Goal: Complete application form: Complete application form

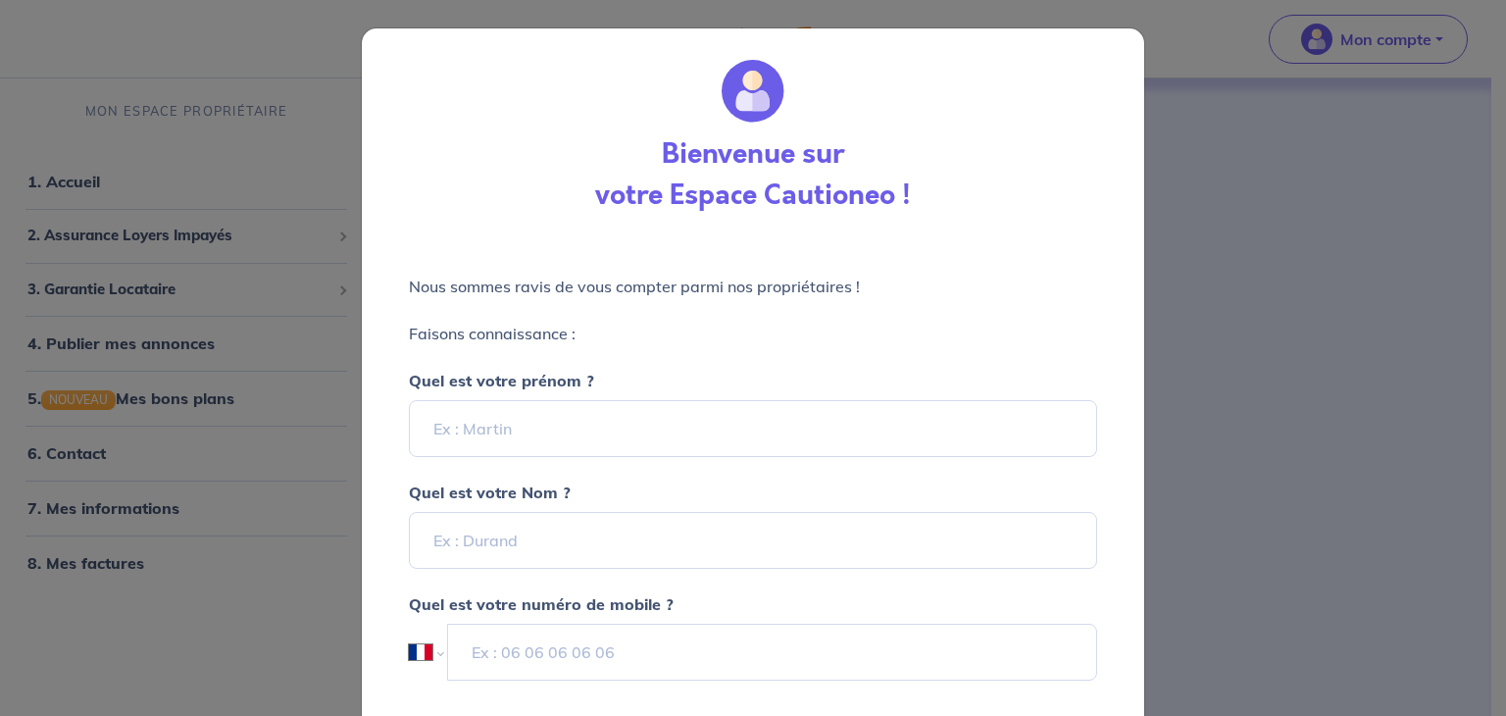
select select "FR"
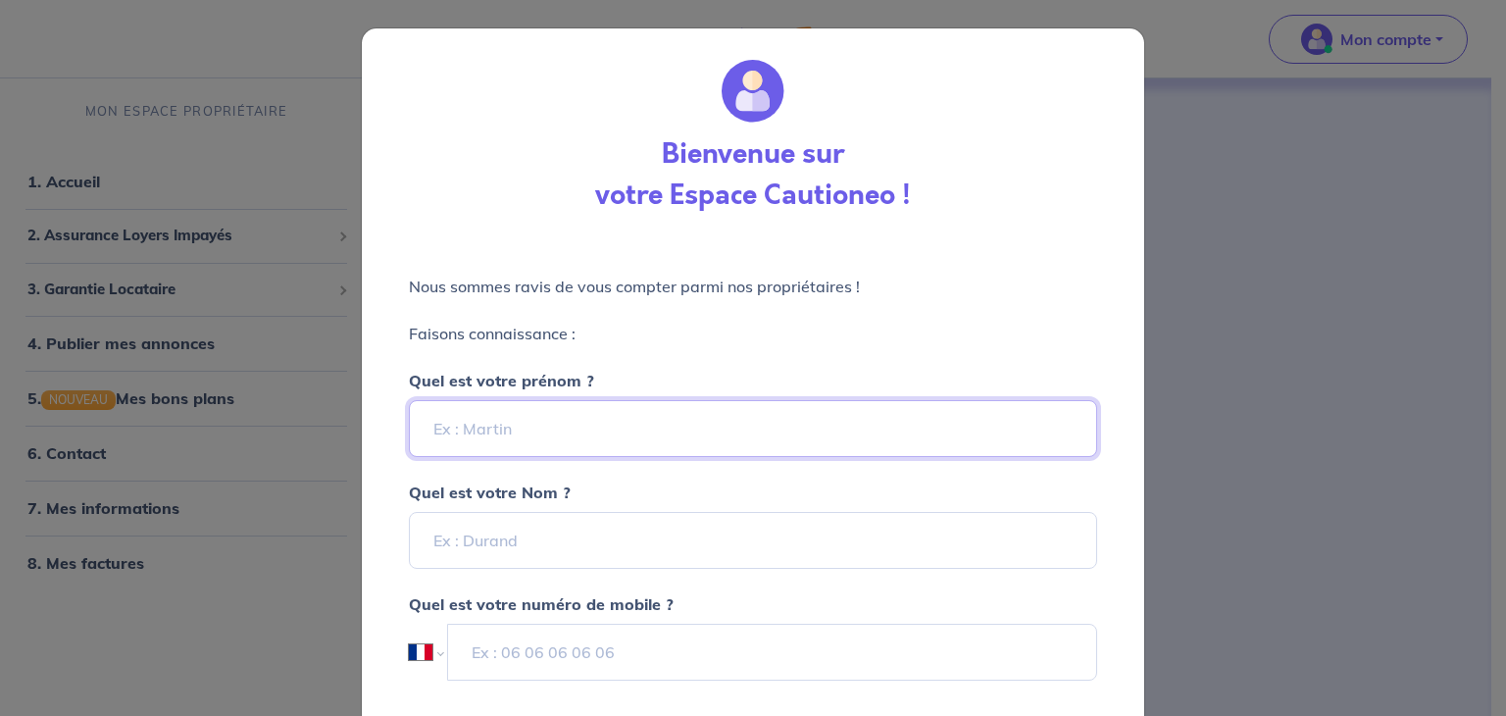
click at [526, 433] on input "Quel est votre prénom ?" at bounding box center [753, 428] width 688 height 57
type input "Blandine"
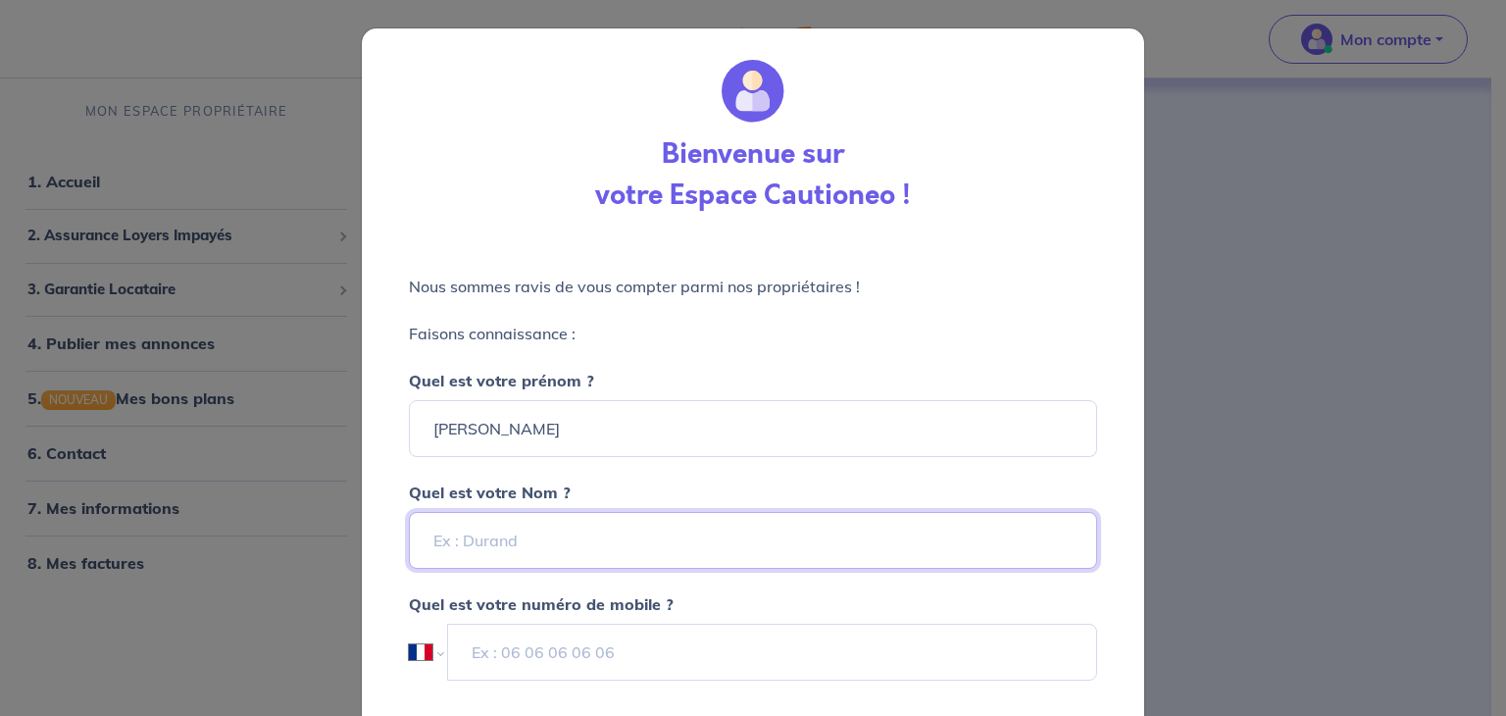
type input "Salto"
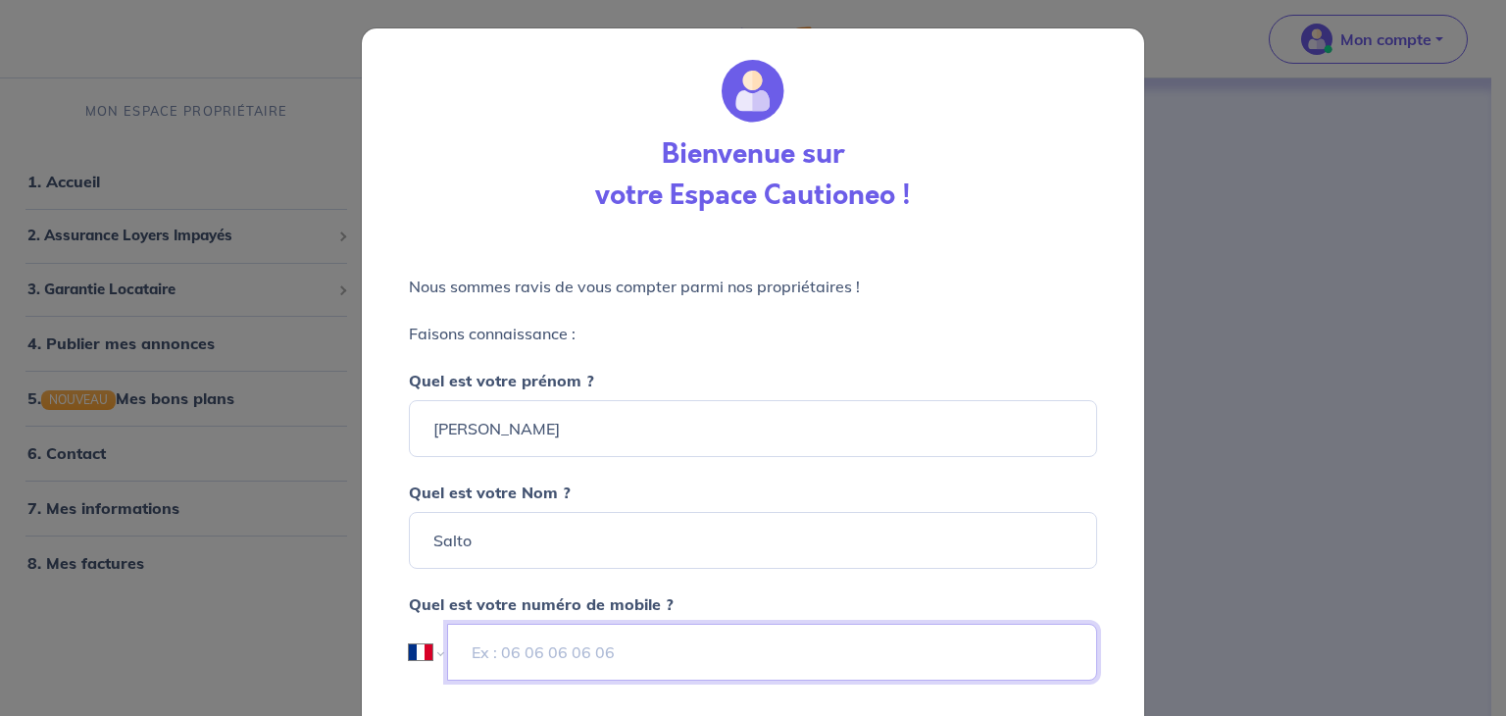
type input "06 62 96 01 84"
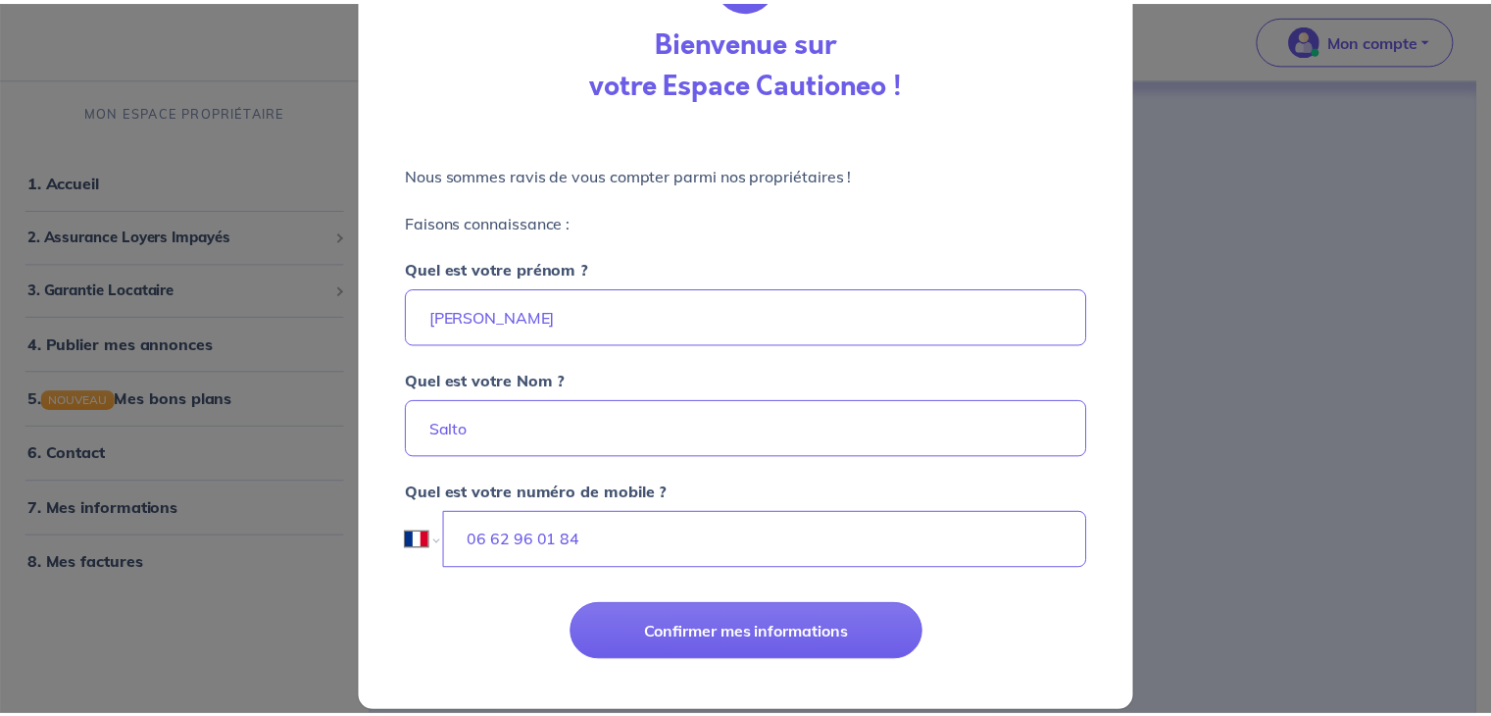
scroll to position [134, 0]
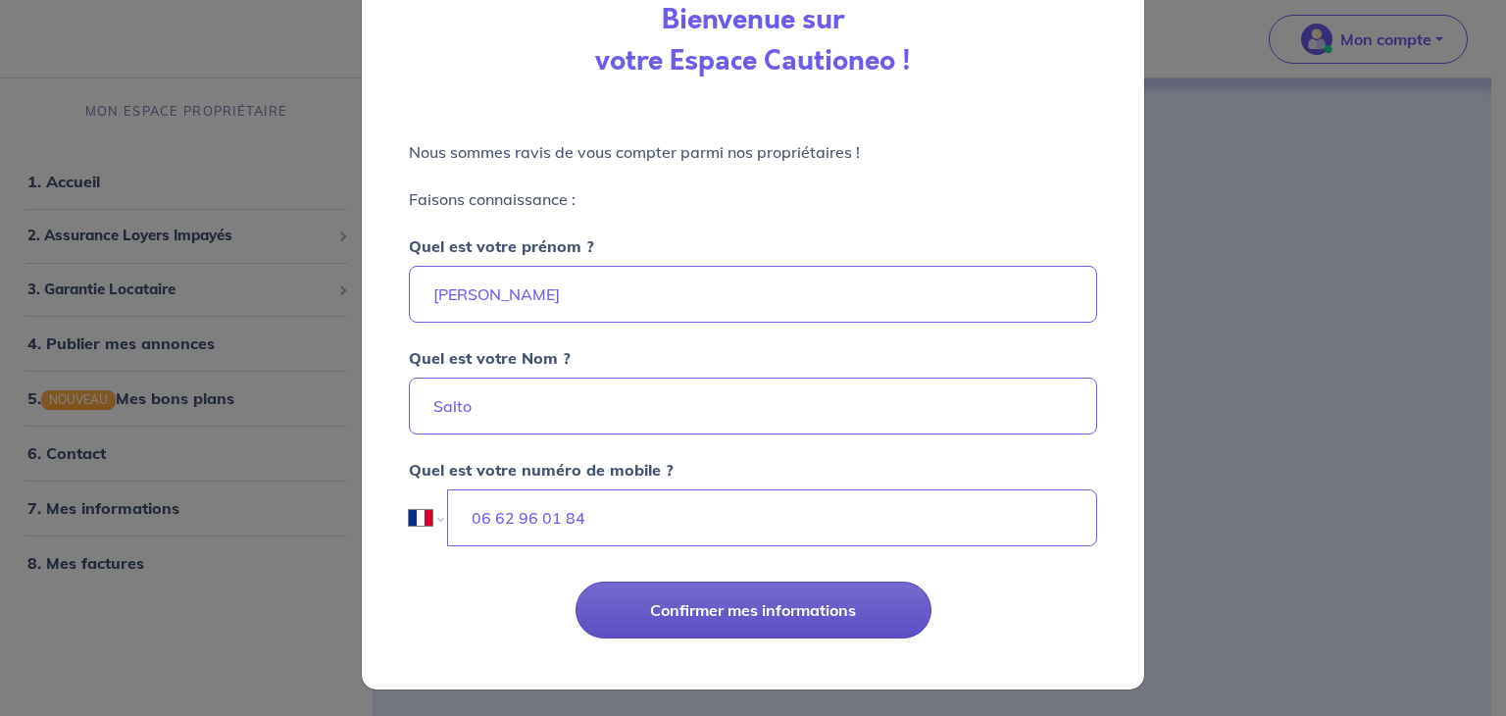
click at [756, 620] on button "Confirmer mes informations" at bounding box center [754, 609] width 356 height 57
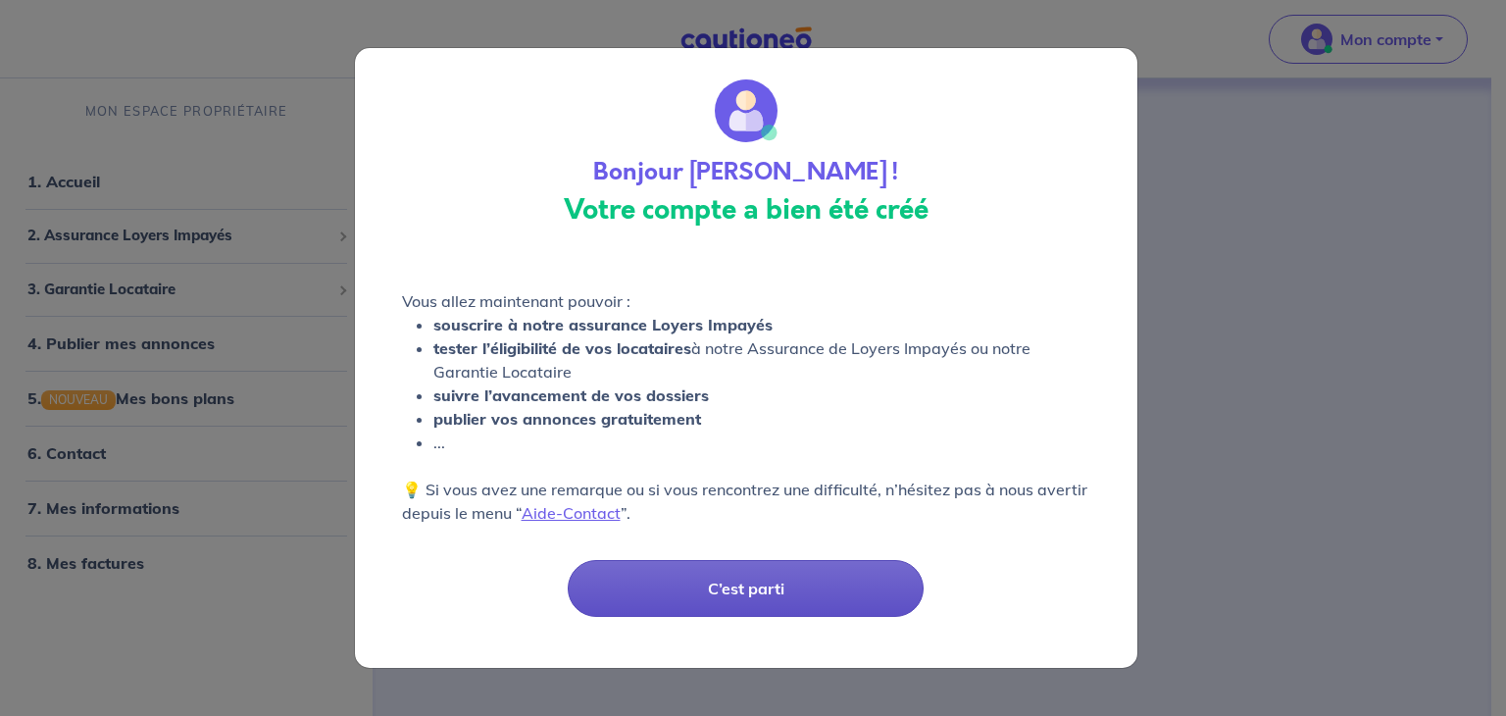
click at [742, 584] on button "C’est parti" at bounding box center [746, 588] width 356 height 57
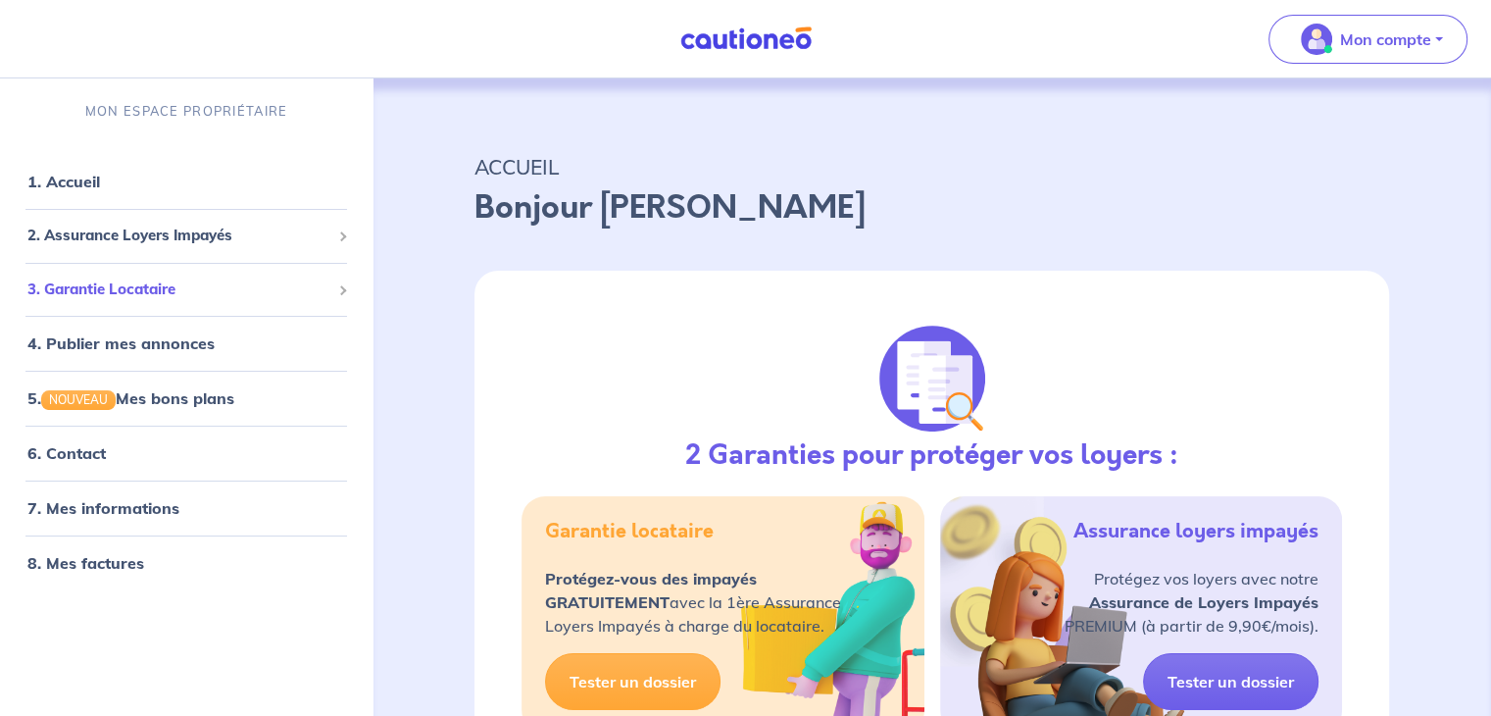
click at [192, 288] on span "3. Garantie Locataire" at bounding box center [178, 289] width 303 height 23
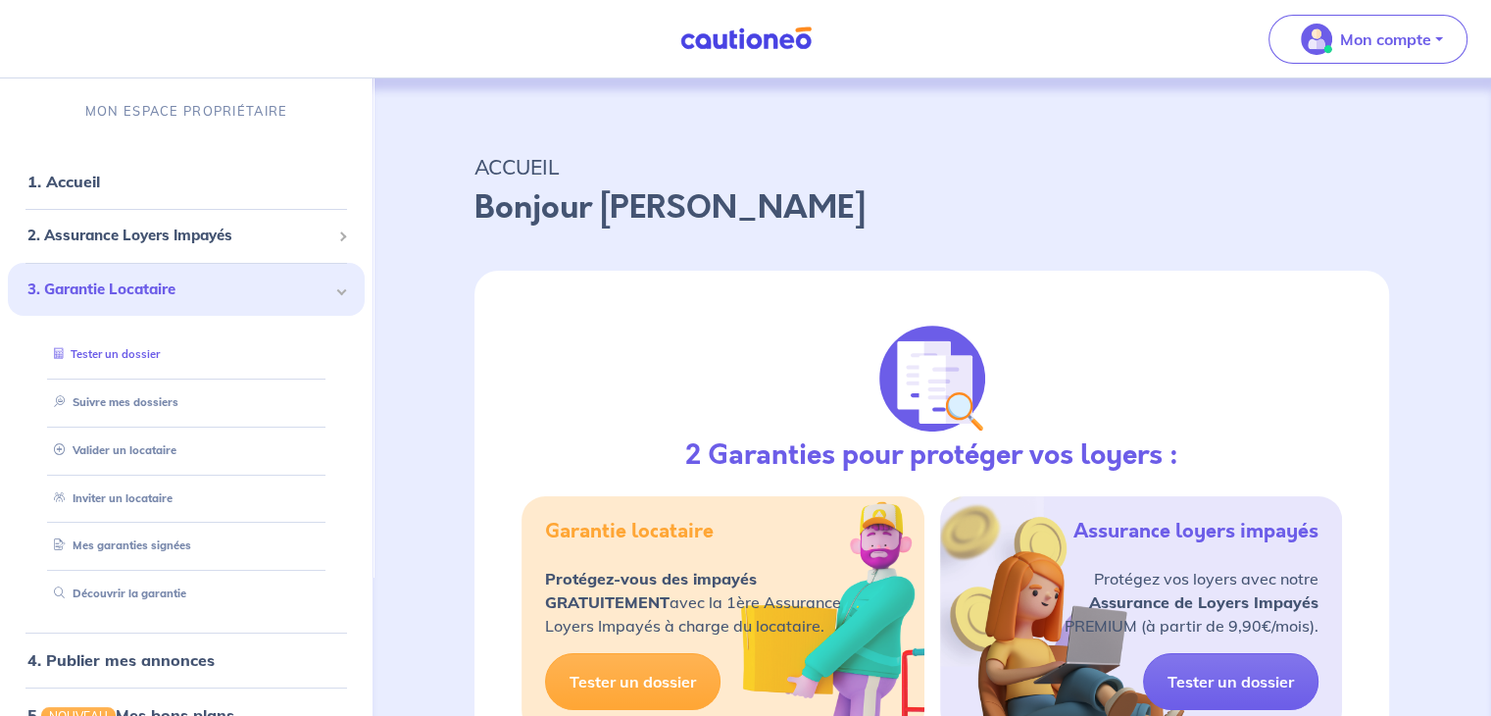
click at [110, 352] on link "Tester un dossier" at bounding box center [103, 354] width 114 height 14
click at [128, 452] on link "Valider un locataire" at bounding box center [110, 450] width 128 height 14
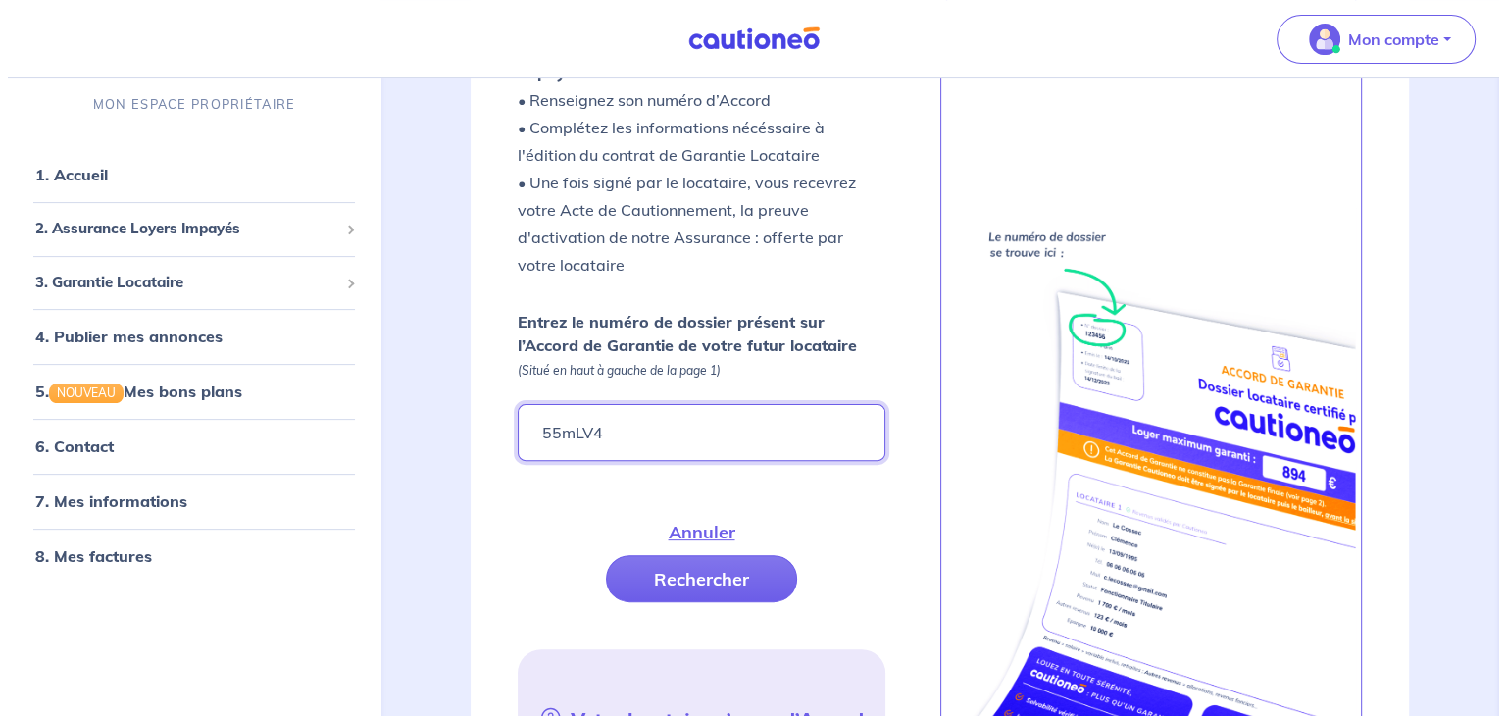
scroll to position [529, 0]
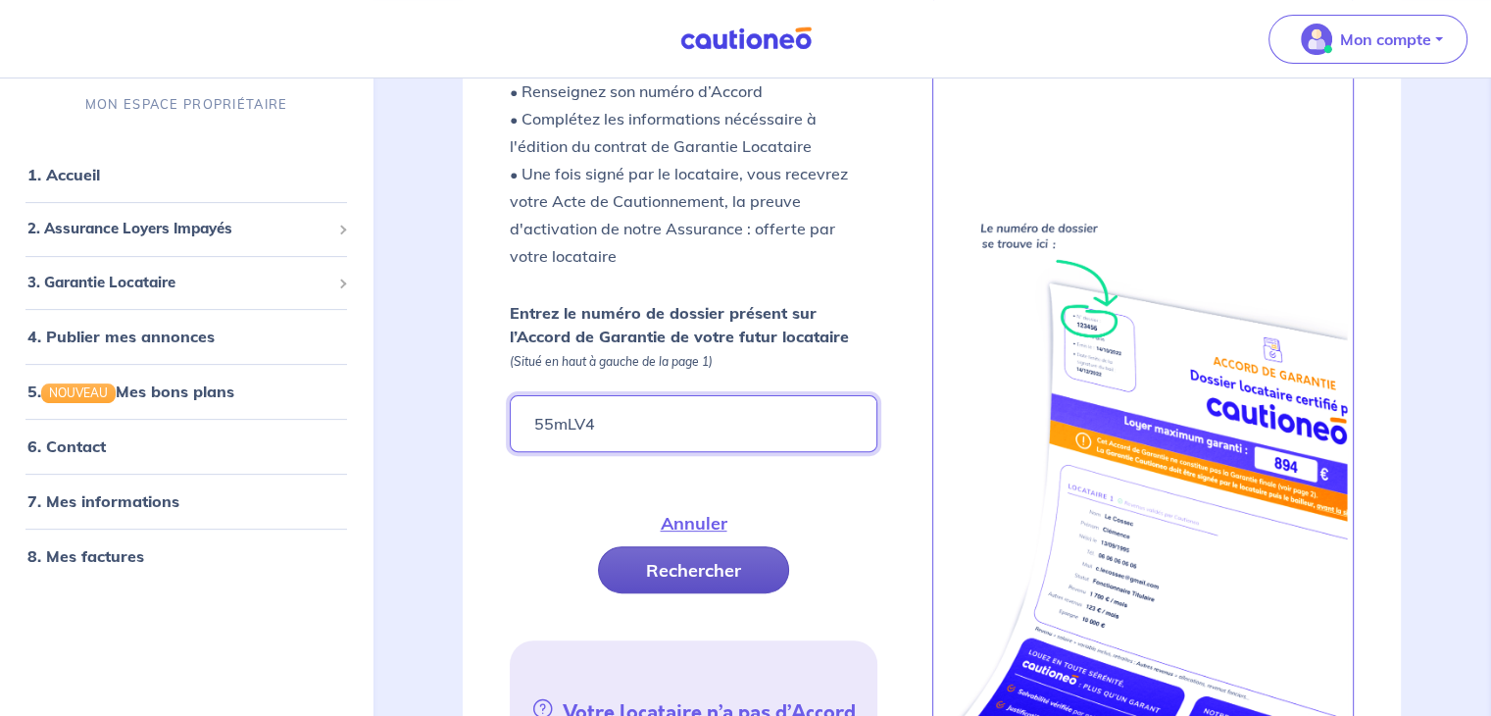
type input "55mLV4"
click at [666, 548] on button "Rechercher" at bounding box center [693, 569] width 191 height 47
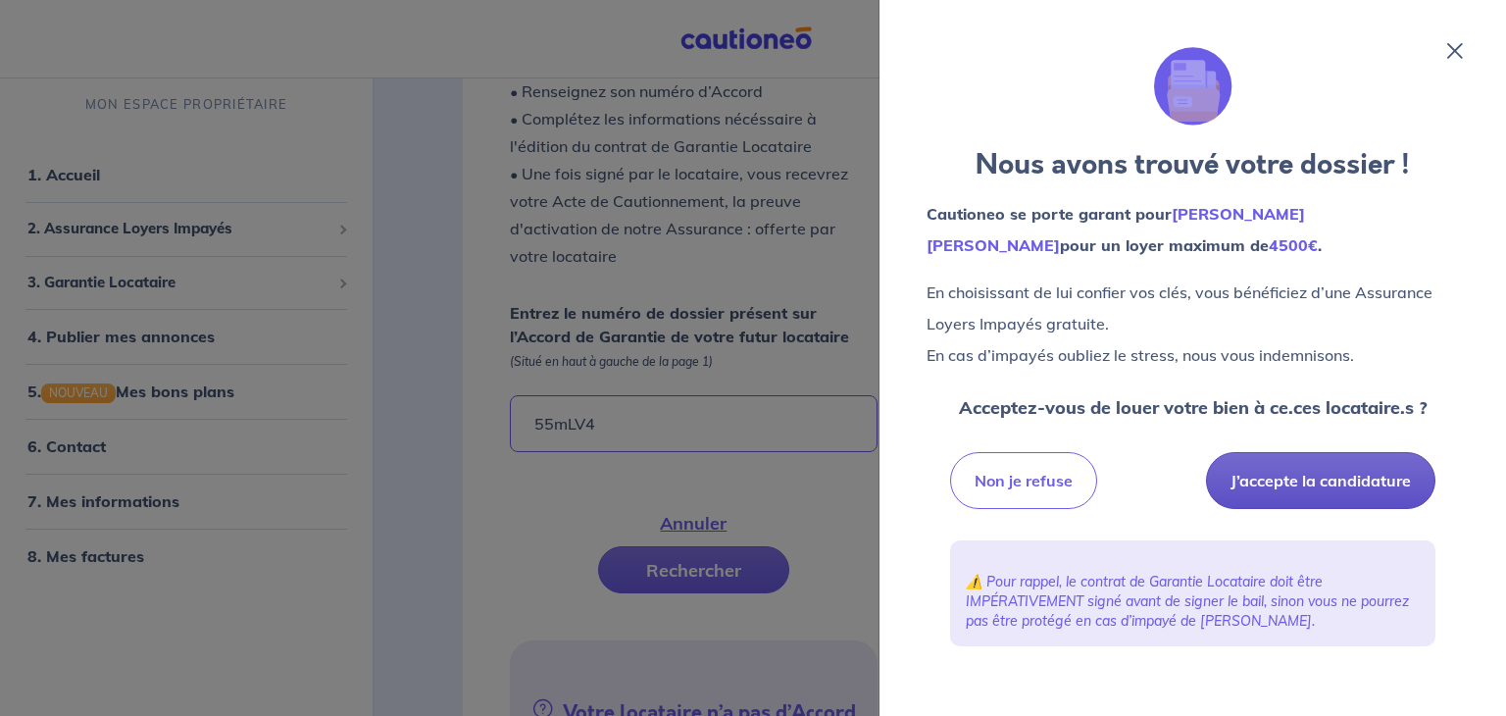
click at [1337, 483] on button "J’accepte la candidature" at bounding box center [1320, 480] width 229 height 57
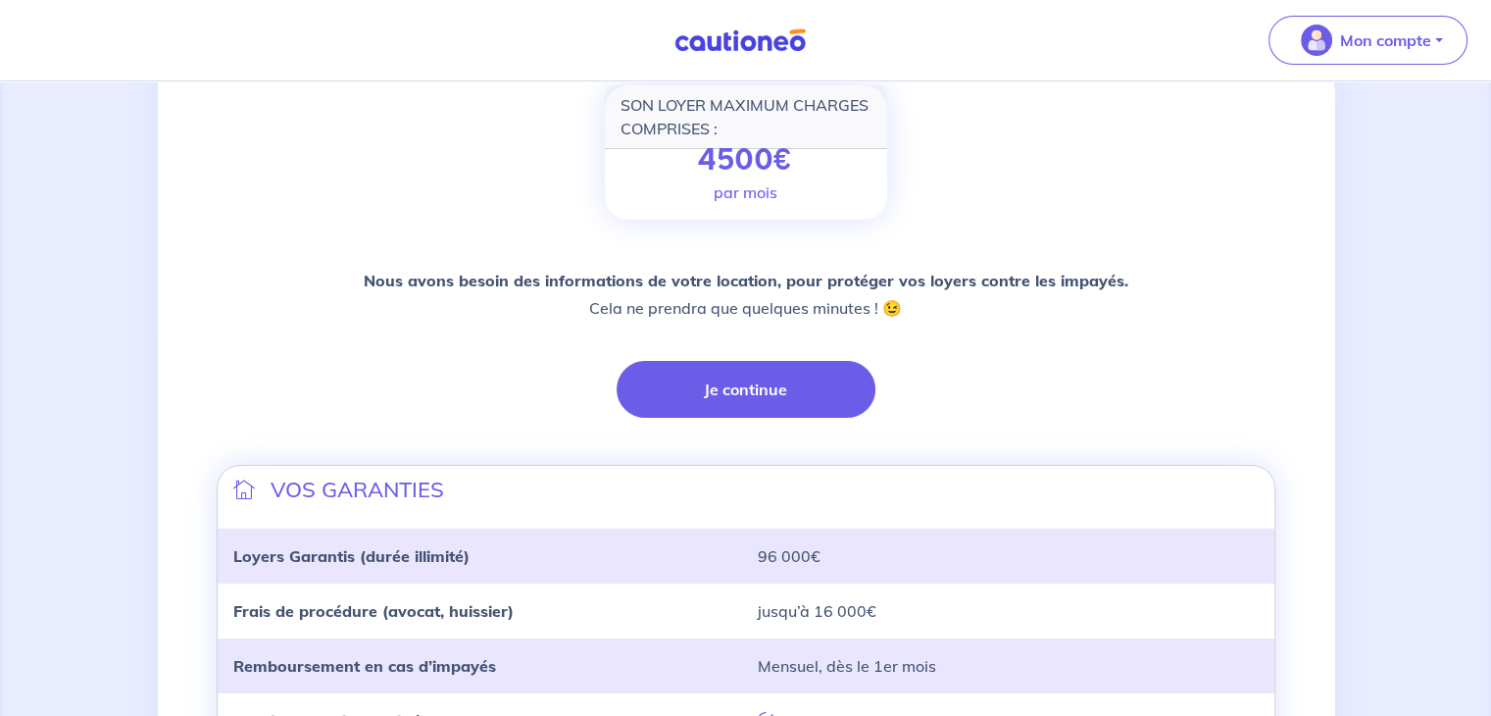
scroll to position [279, 0]
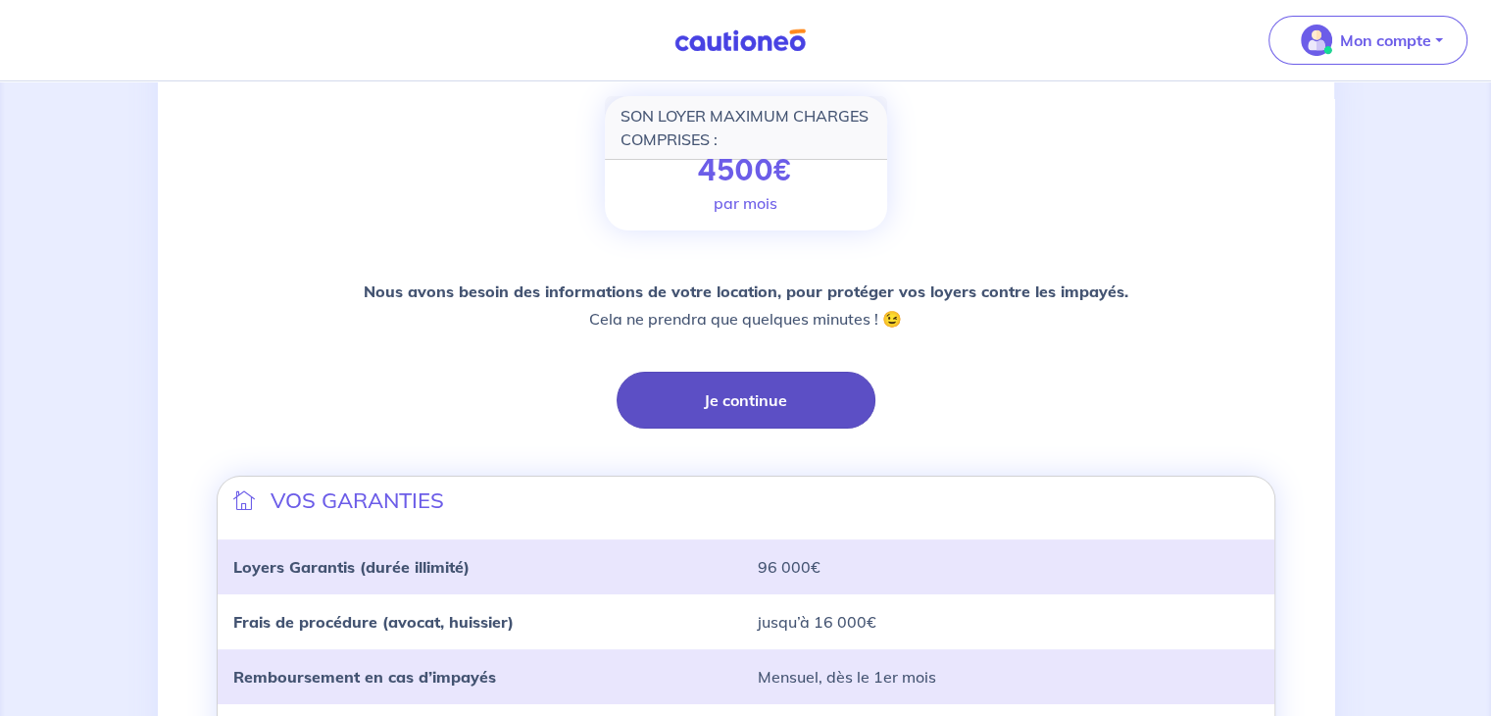
click at [750, 409] on button "Je continue" at bounding box center [746, 400] width 259 height 57
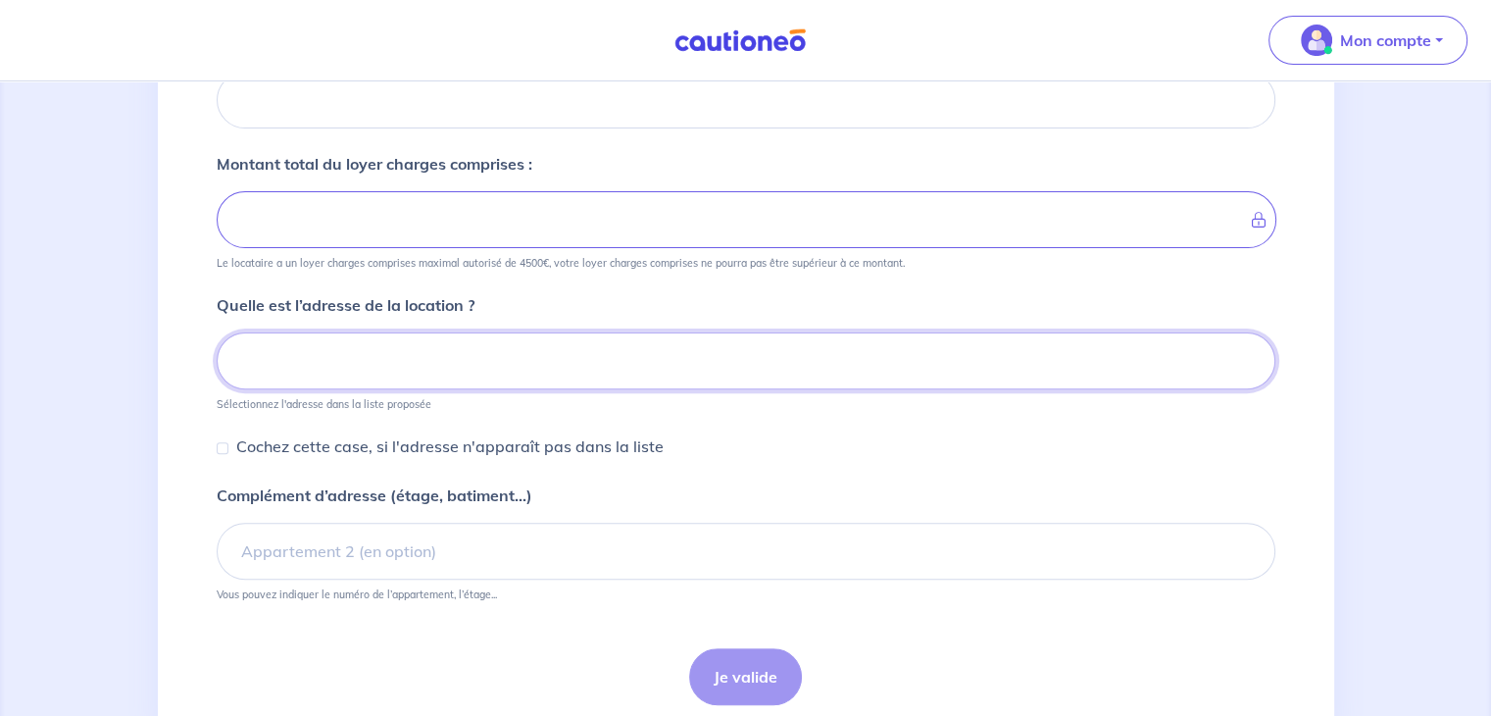
scroll to position [546, 0]
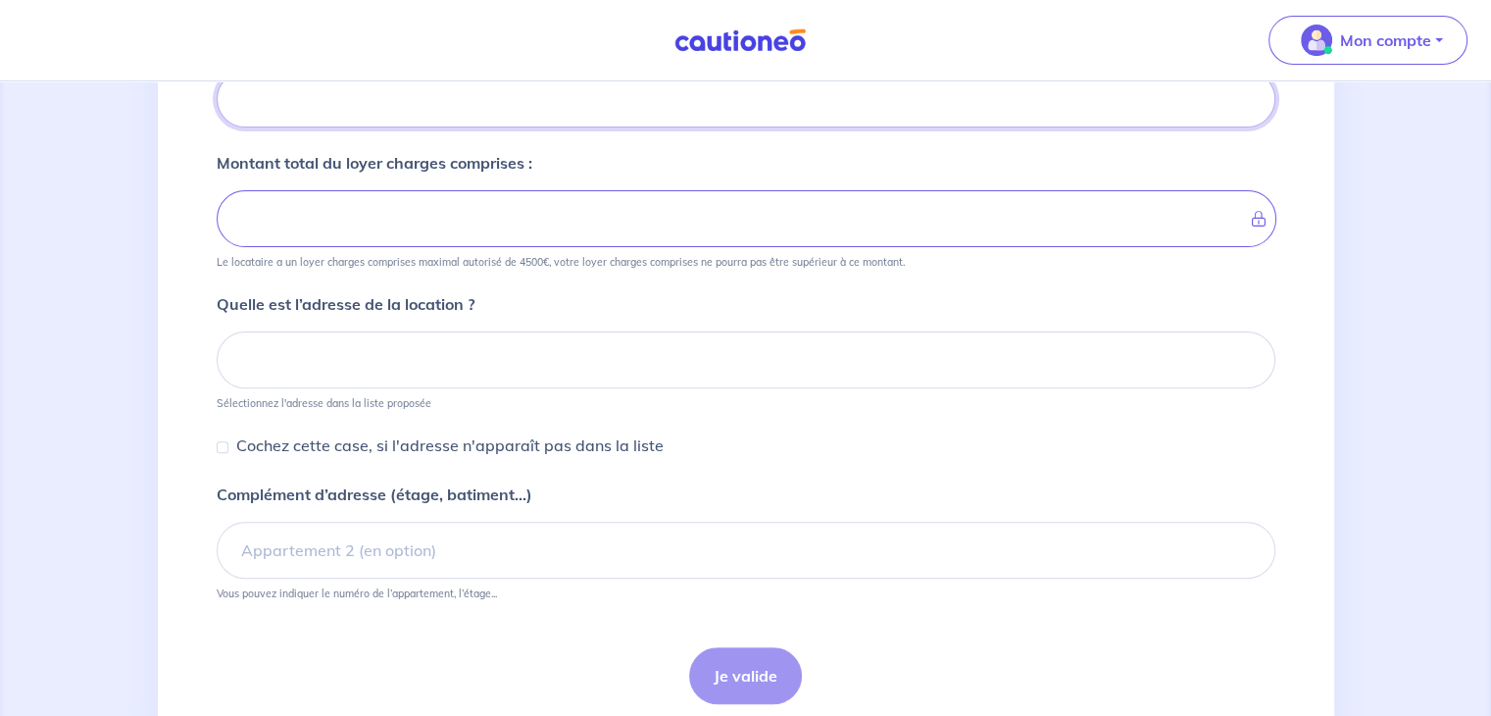
click at [465, 107] on input "Quel est le montant des charges ?" at bounding box center [746, 99] width 1059 height 57
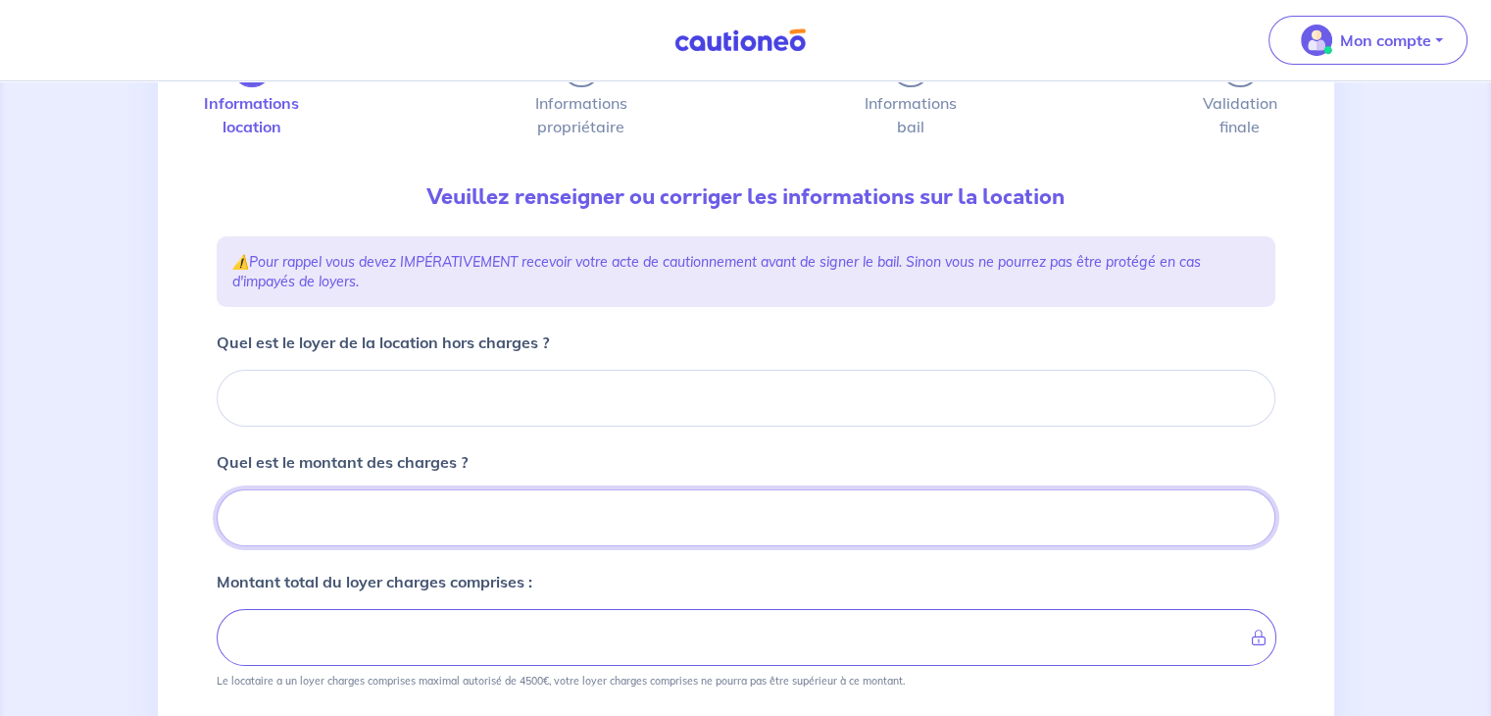
scroll to position [0, 0]
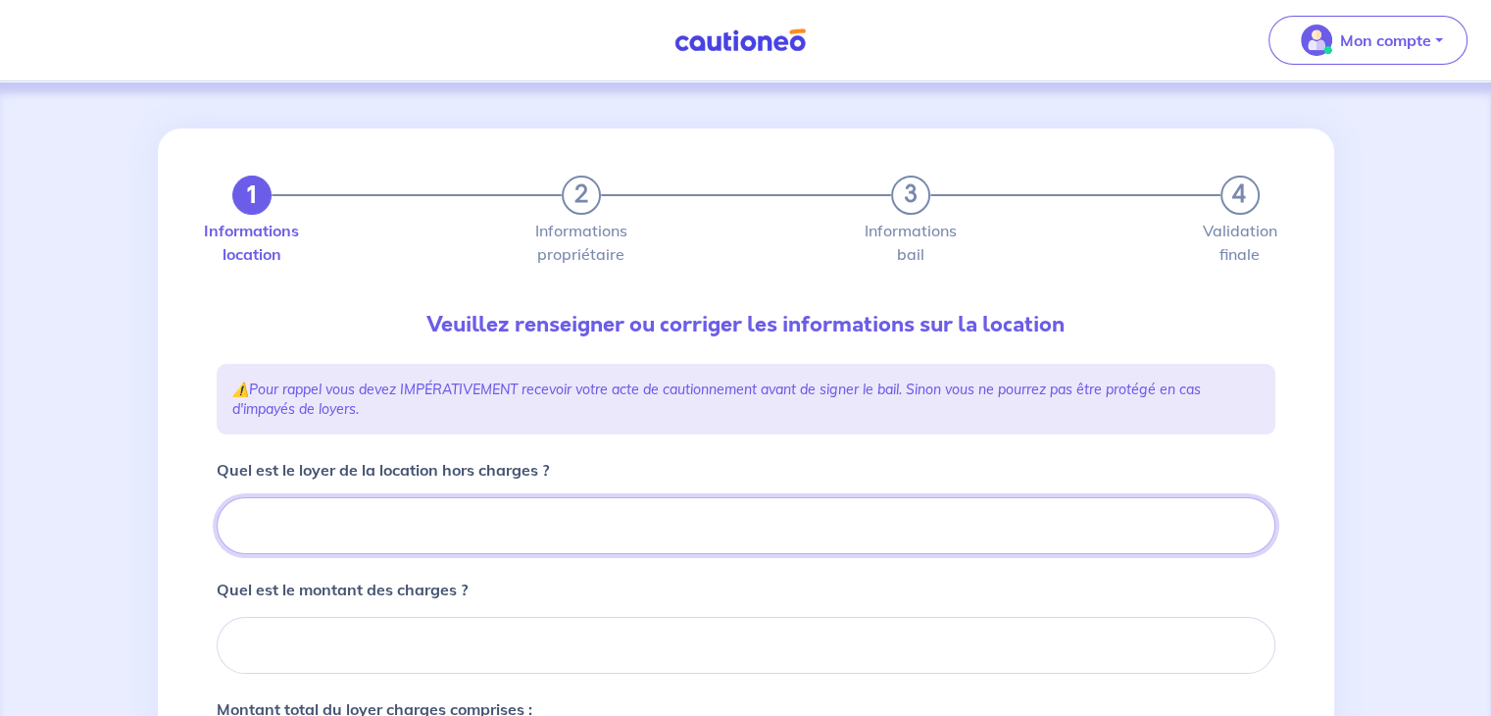
click at [549, 500] on input "Quel est le loyer de la location hors charges ?" at bounding box center [746, 525] width 1059 height 57
type input "1"
type input "13"
type input "1300"
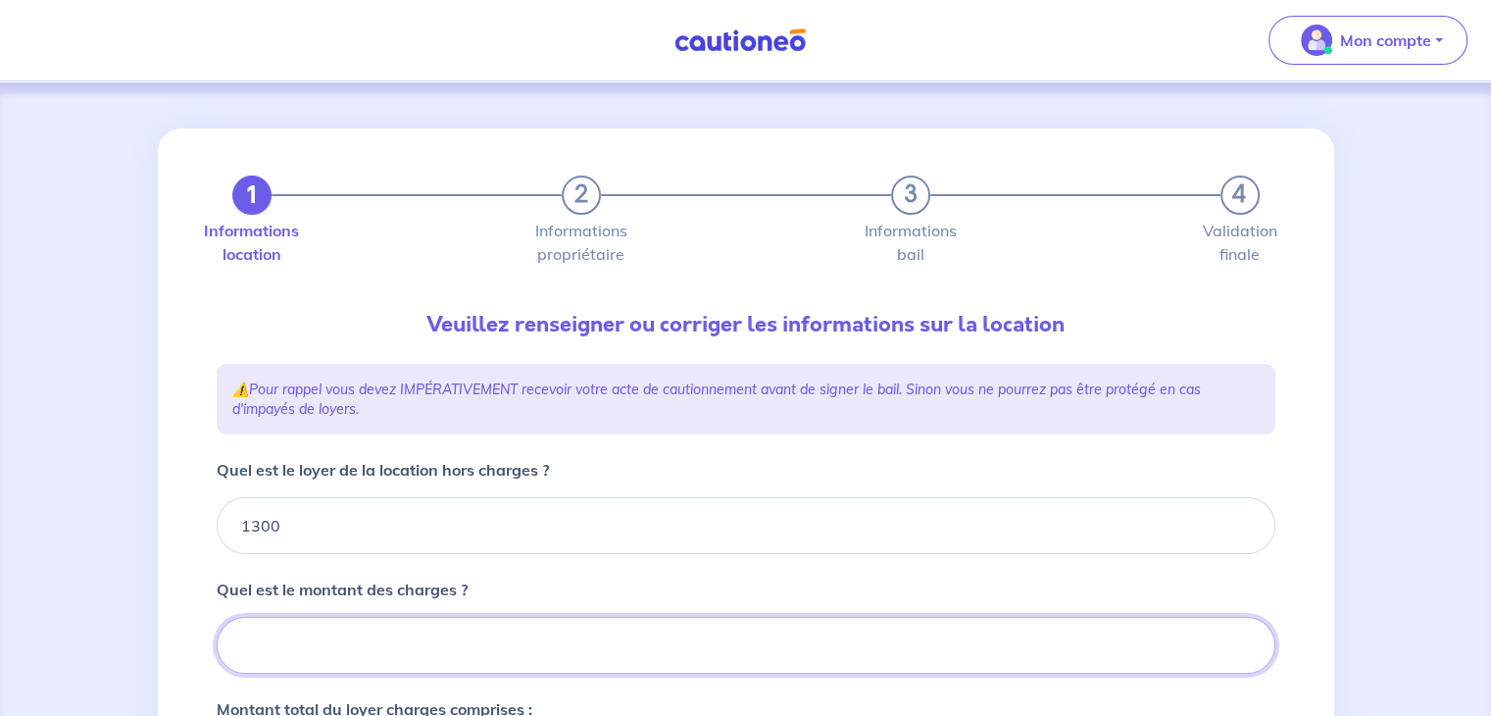
click at [395, 621] on input "Quel est le montant des charges ?" at bounding box center [746, 645] width 1059 height 57
type input "5"
type input "1305"
type input "50"
type input "1350"
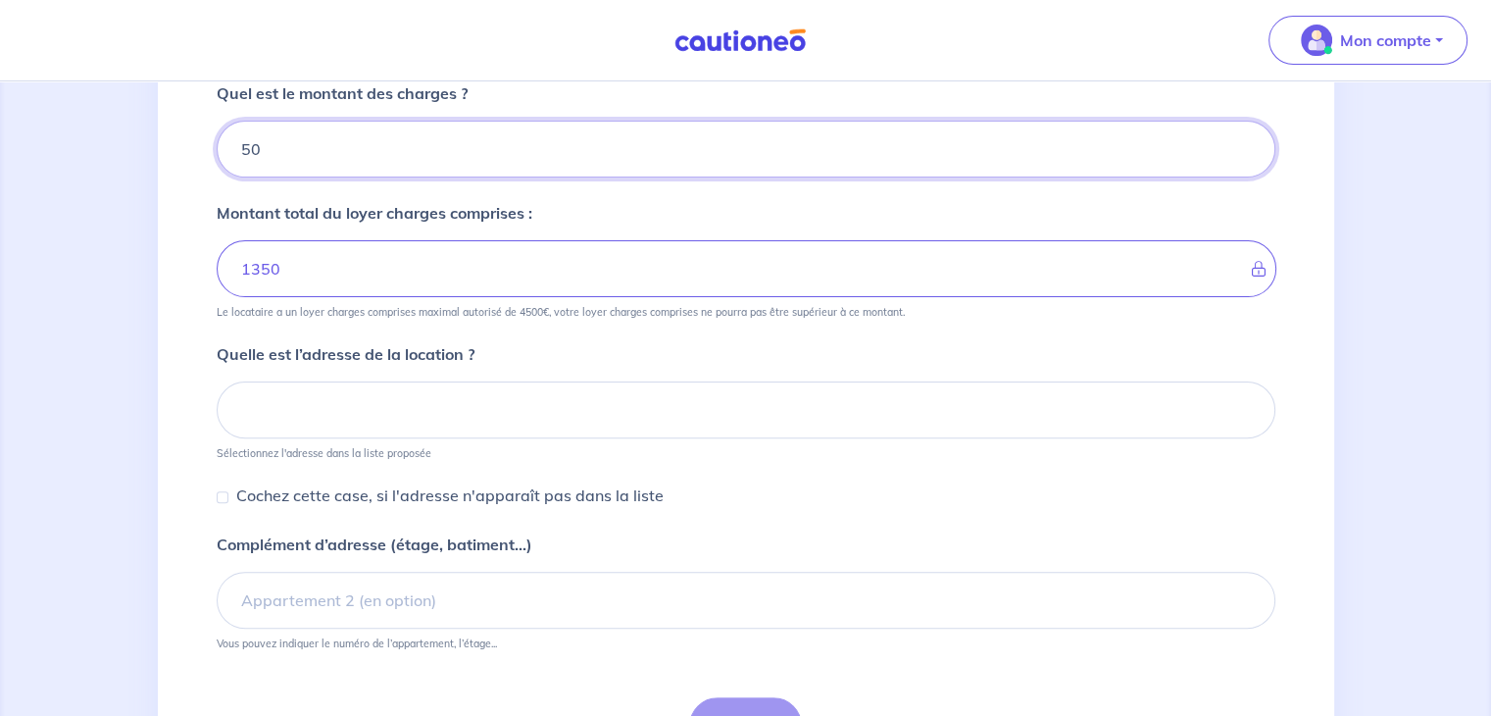
scroll to position [548, 0]
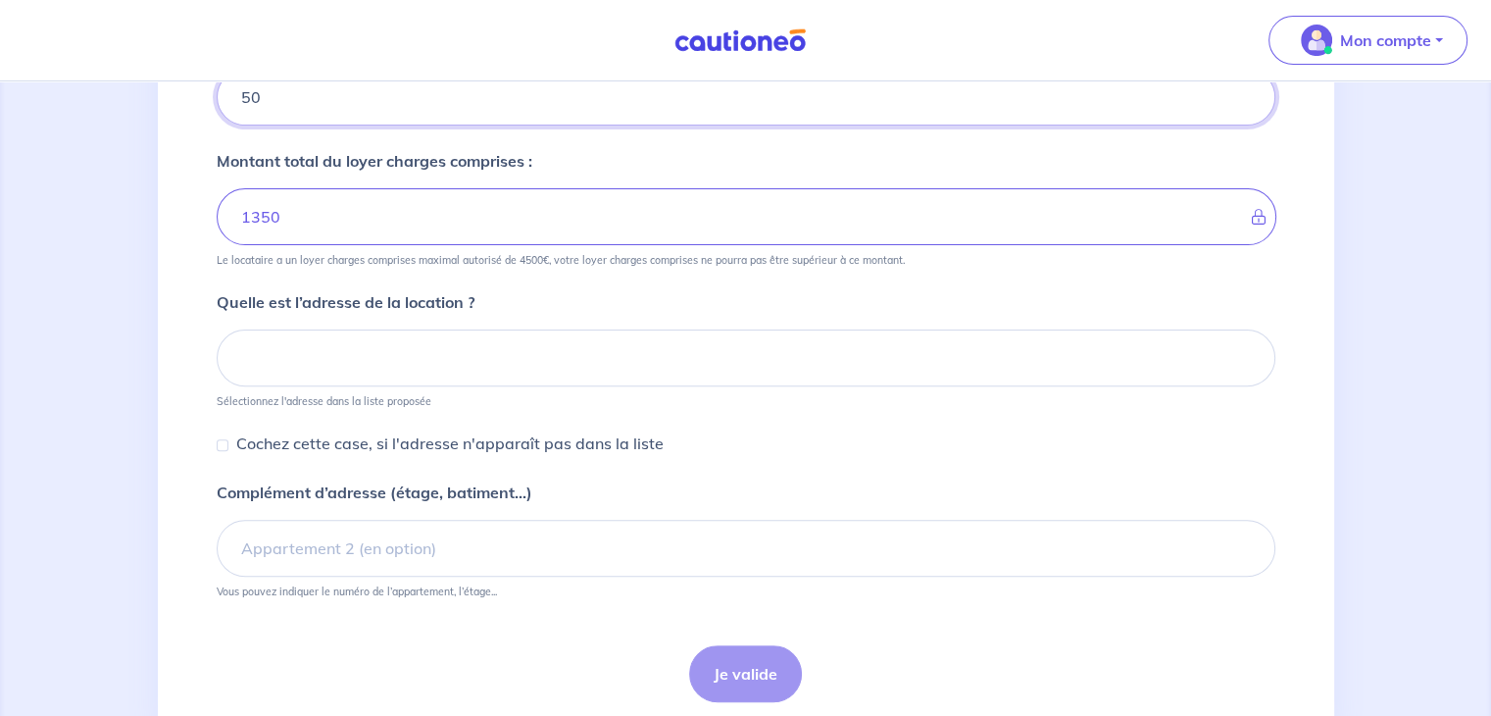
type input "50"
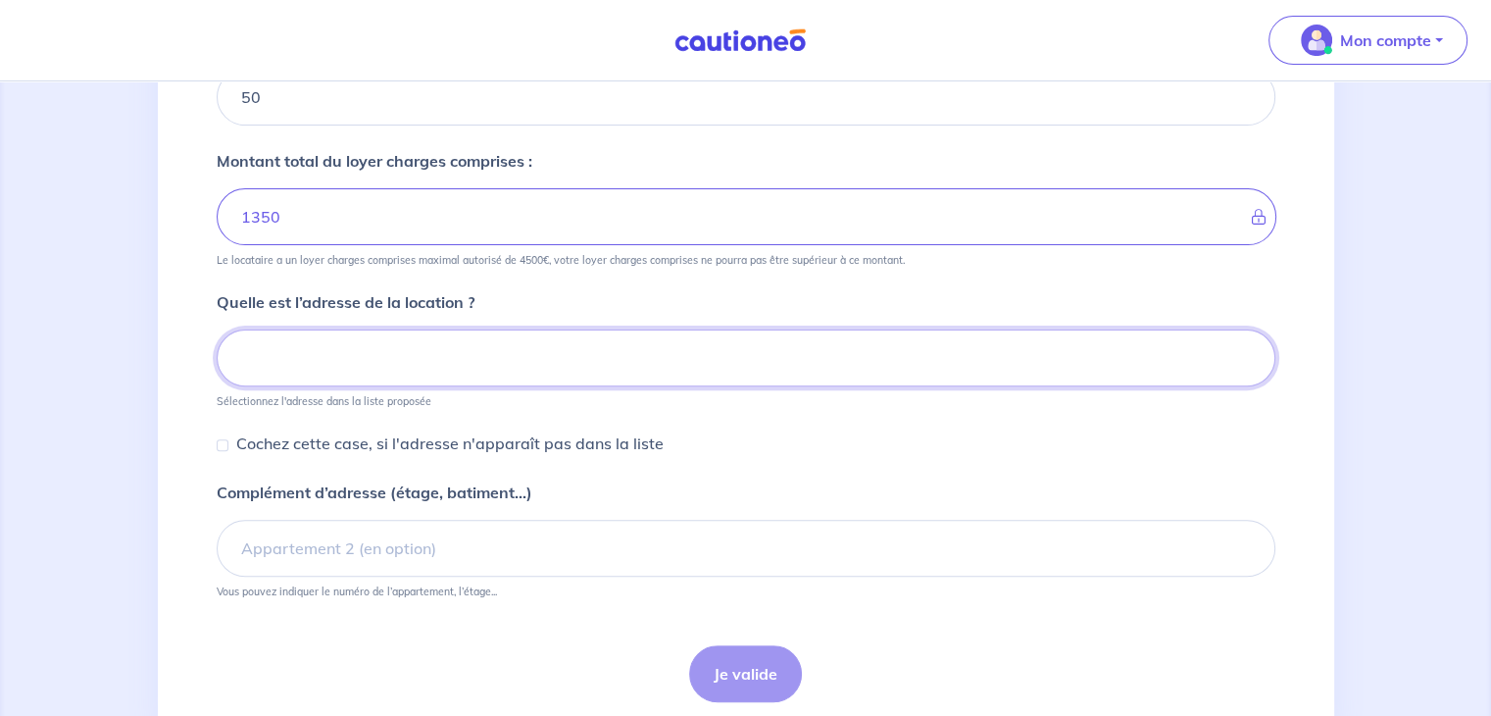
click at [490, 346] on input at bounding box center [746, 357] width 1059 height 57
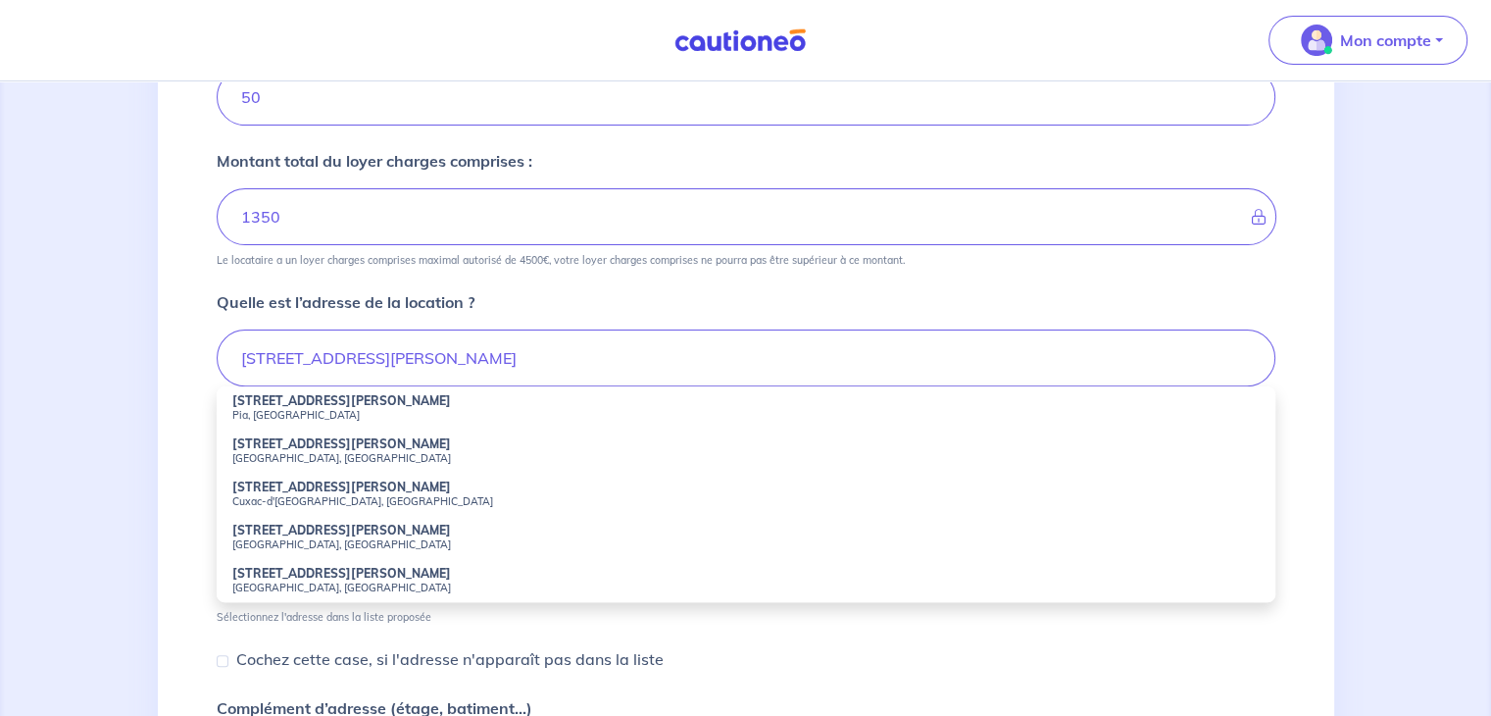
click at [243, 456] on small "Cabestany, France" at bounding box center [745, 458] width 1027 height 14
type input "18 Rue Ernest Feroul, Cabestany, France"
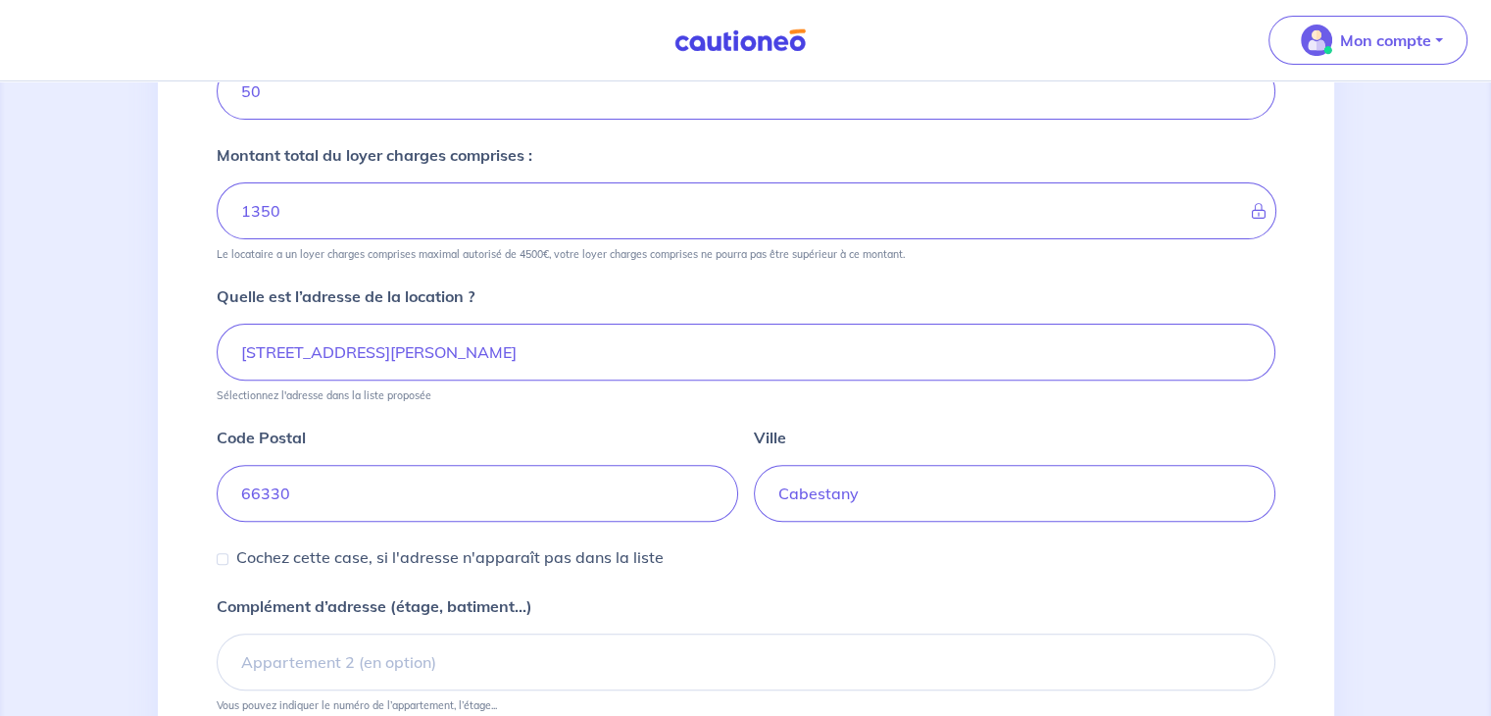
scroll to position [737, 0]
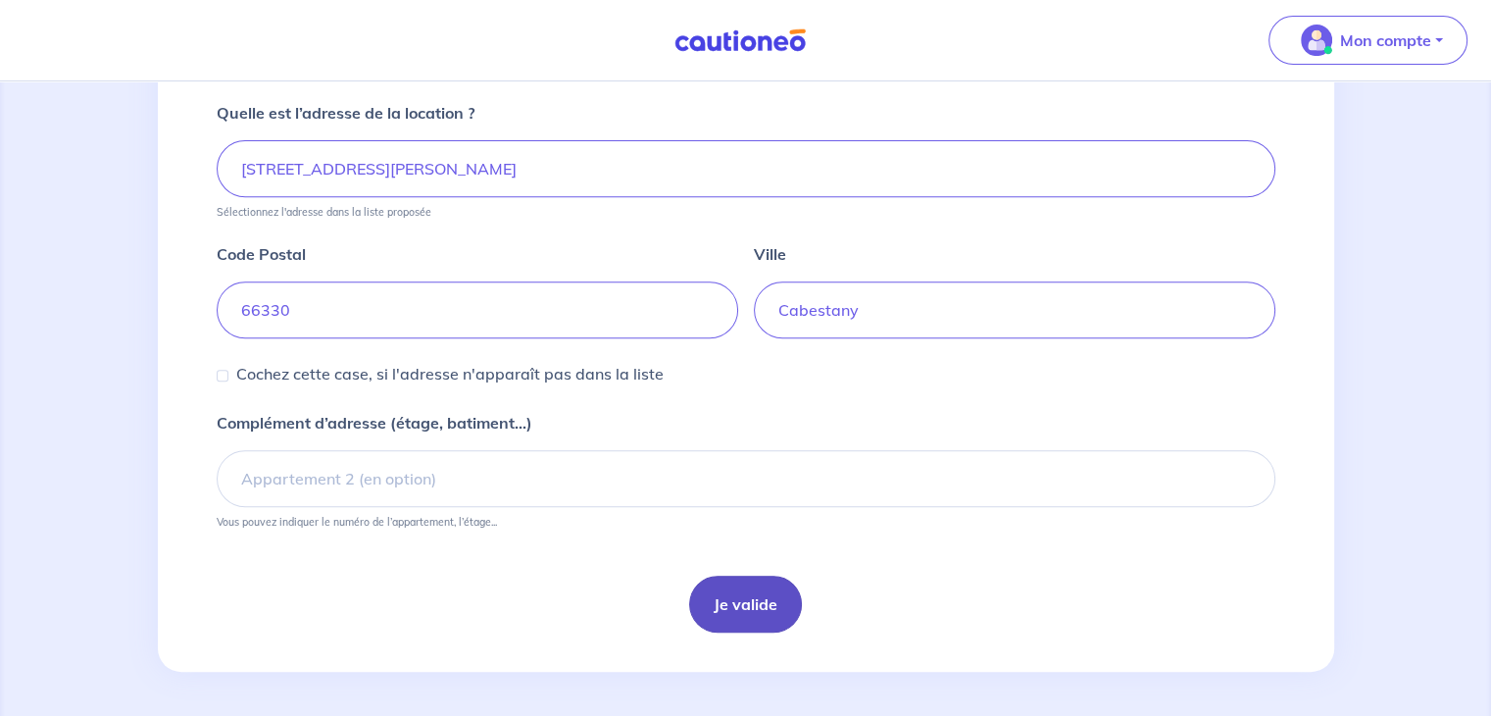
click at [762, 596] on button "Je valide" at bounding box center [745, 604] width 113 height 57
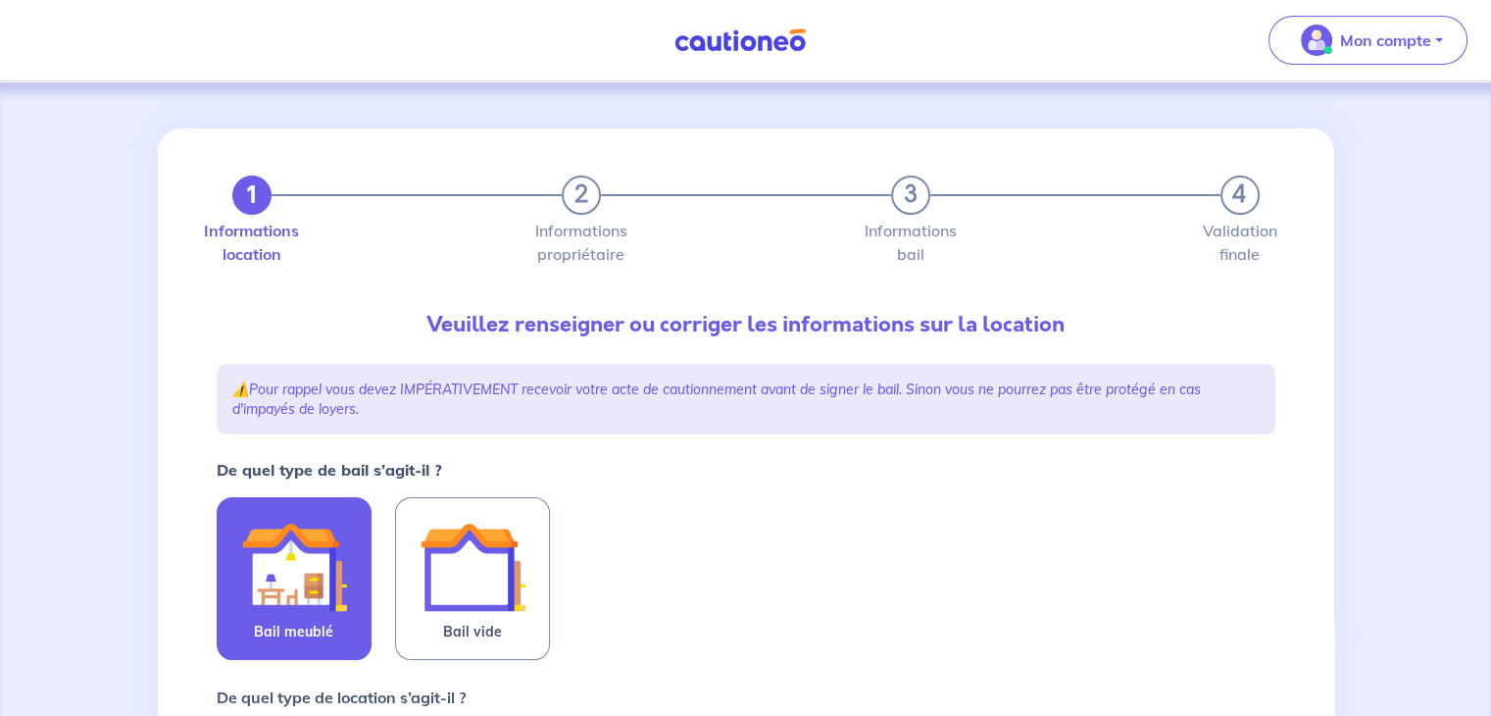
click at [318, 589] on img at bounding box center [294, 567] width 106 height 106
click at [0, 0] on input "Bail meublé" at bounding box center [0, 0] width 0 height 0
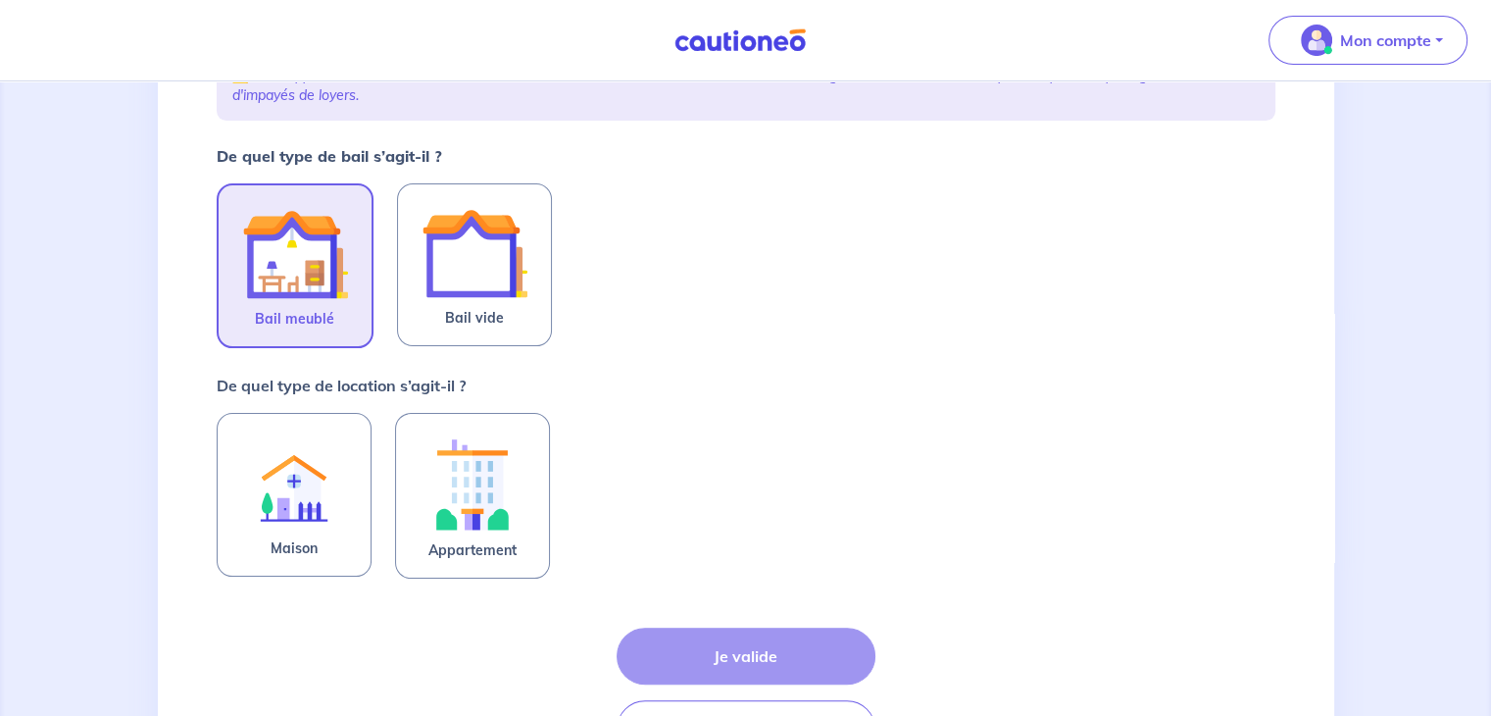
scroll to position [353, 0]
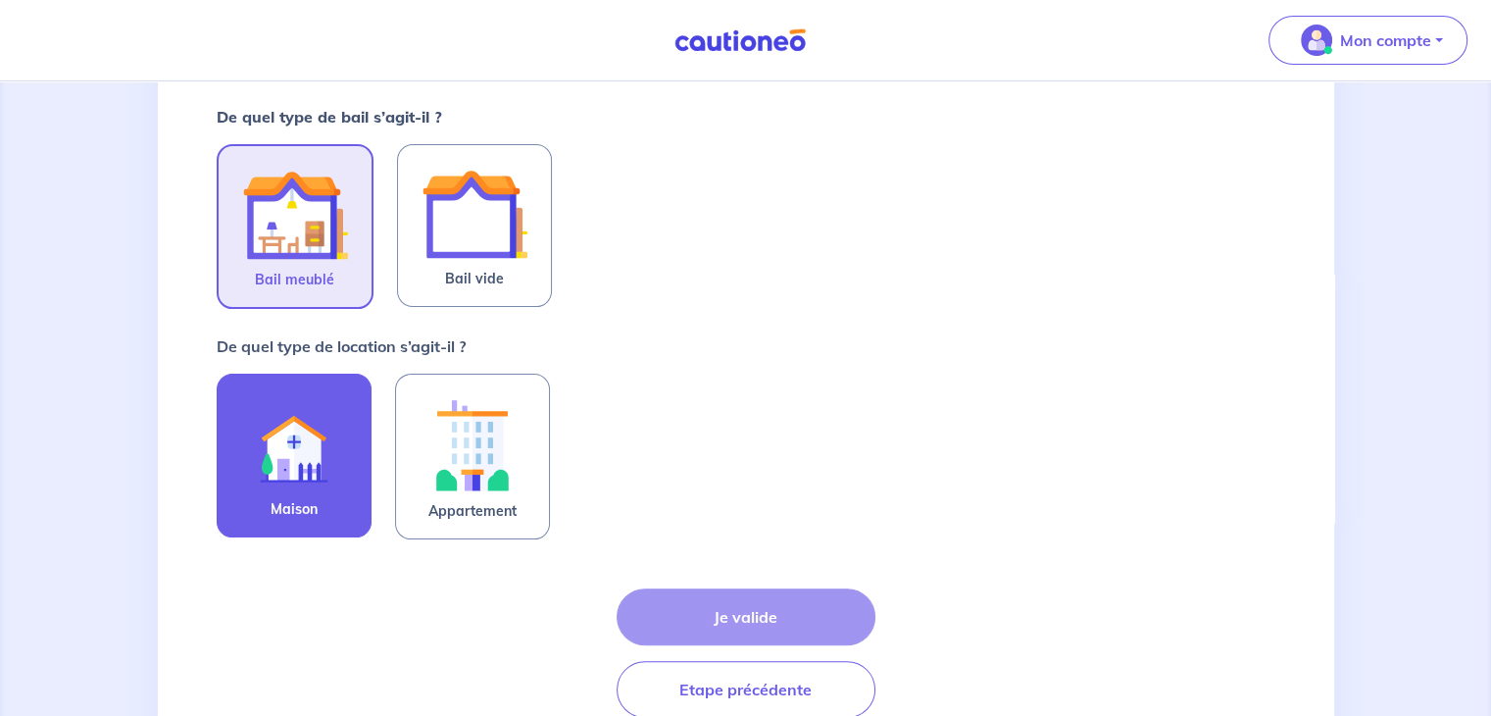
click at [335, 422] on img at bounding box center [294, 443] width 106 height 107
click at [0, 0] on input "Maison" at bounding box center [0, 0] width 0 height 0
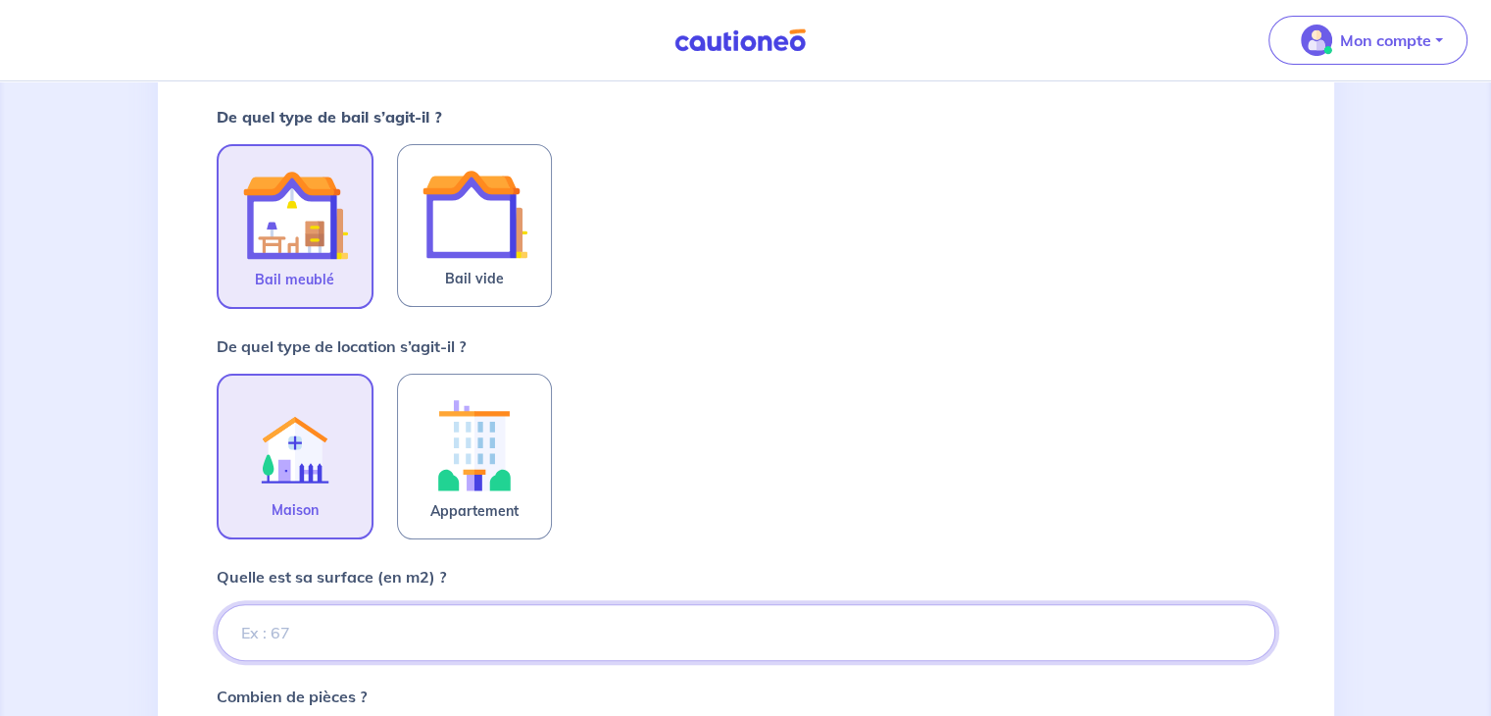
click at [400, 621] on input "Quelle est sa surface (en m2) ?" at bounding box center [746, 632] width 1059 height 57
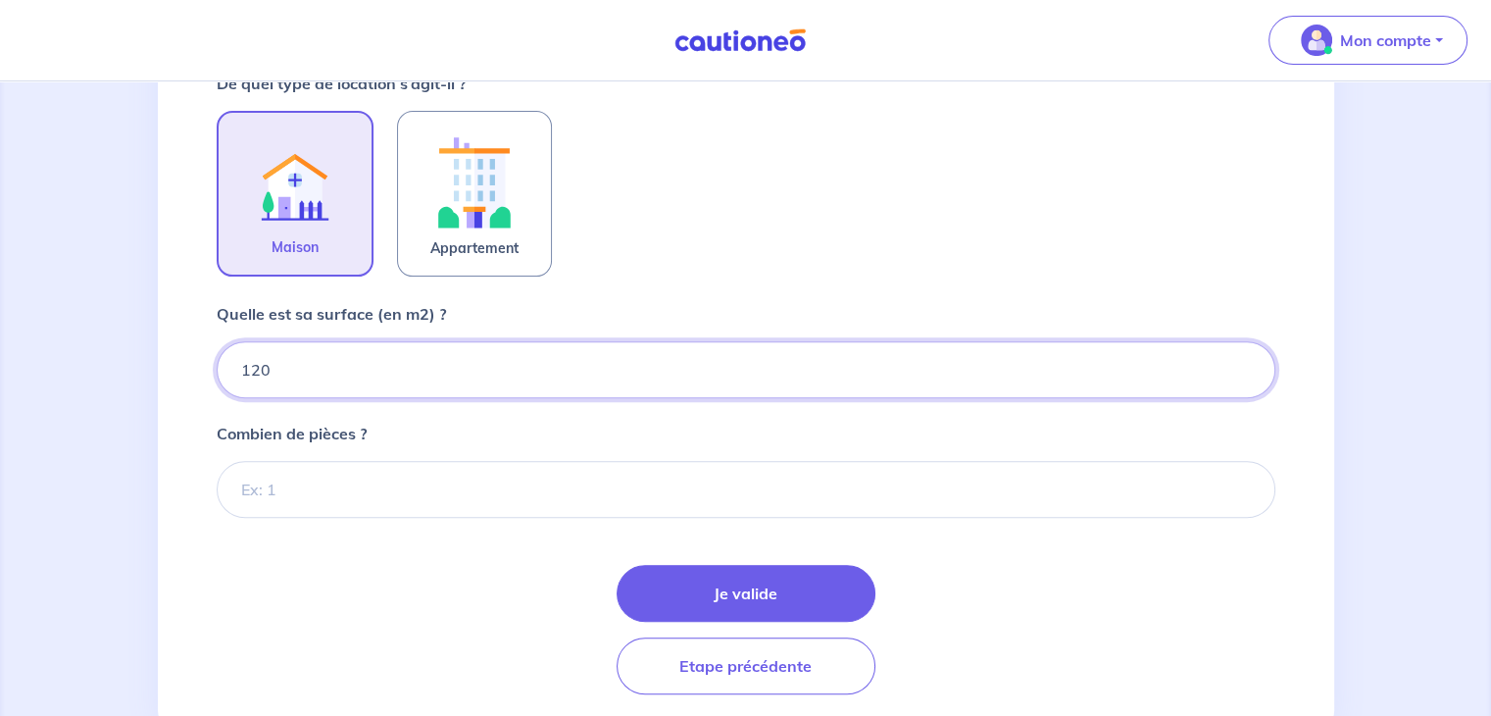
scroll to position [621, 0]
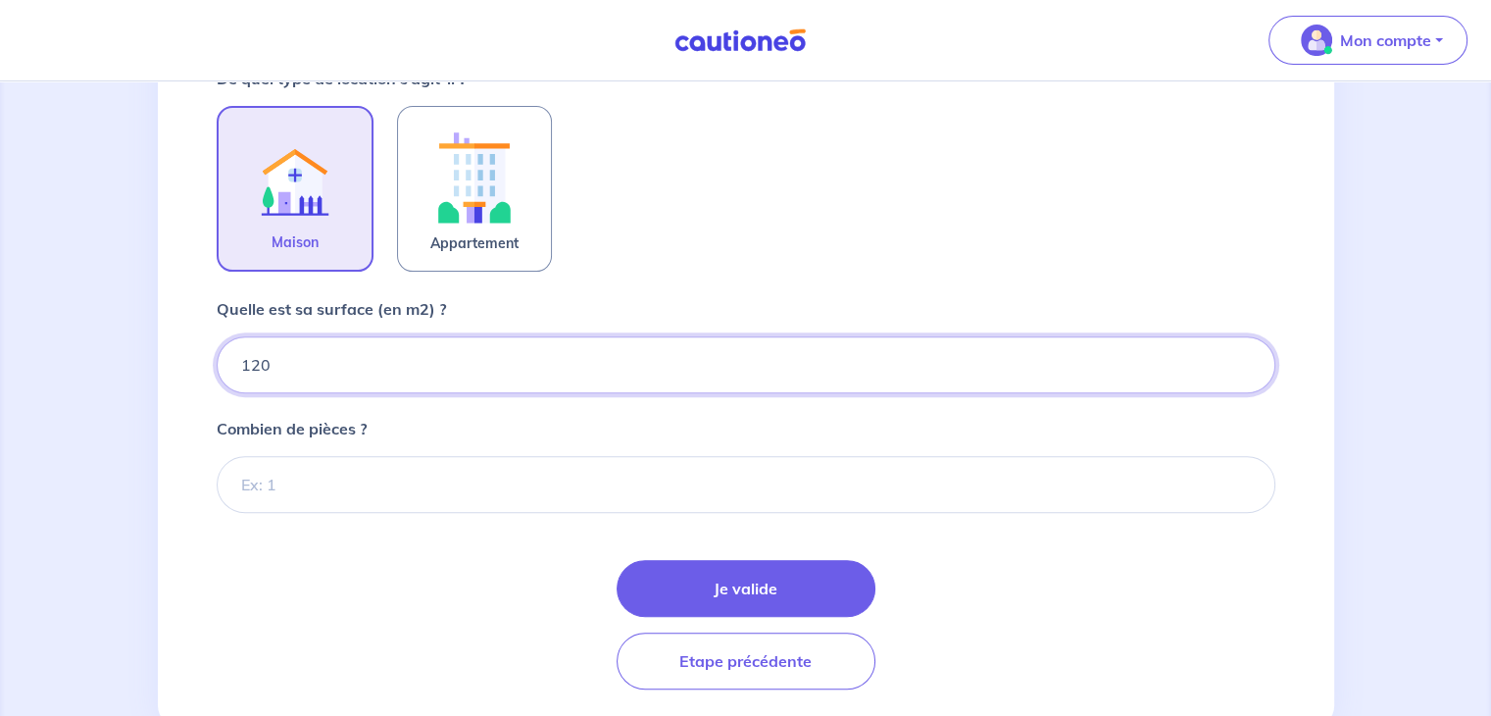
type input "120"
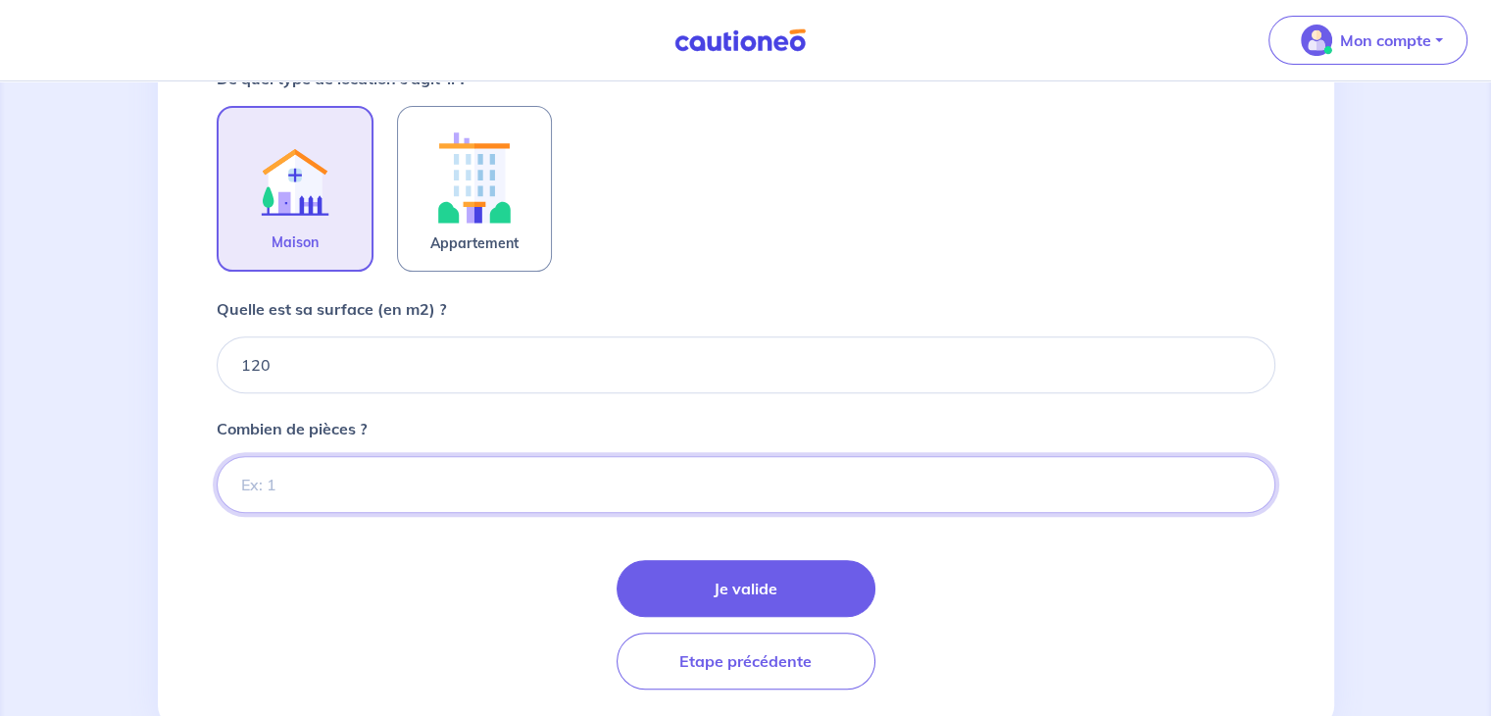
click at [357, 479] on input "Combien de pièces ?" at bounding box center [746, 484] width 1059 height 57
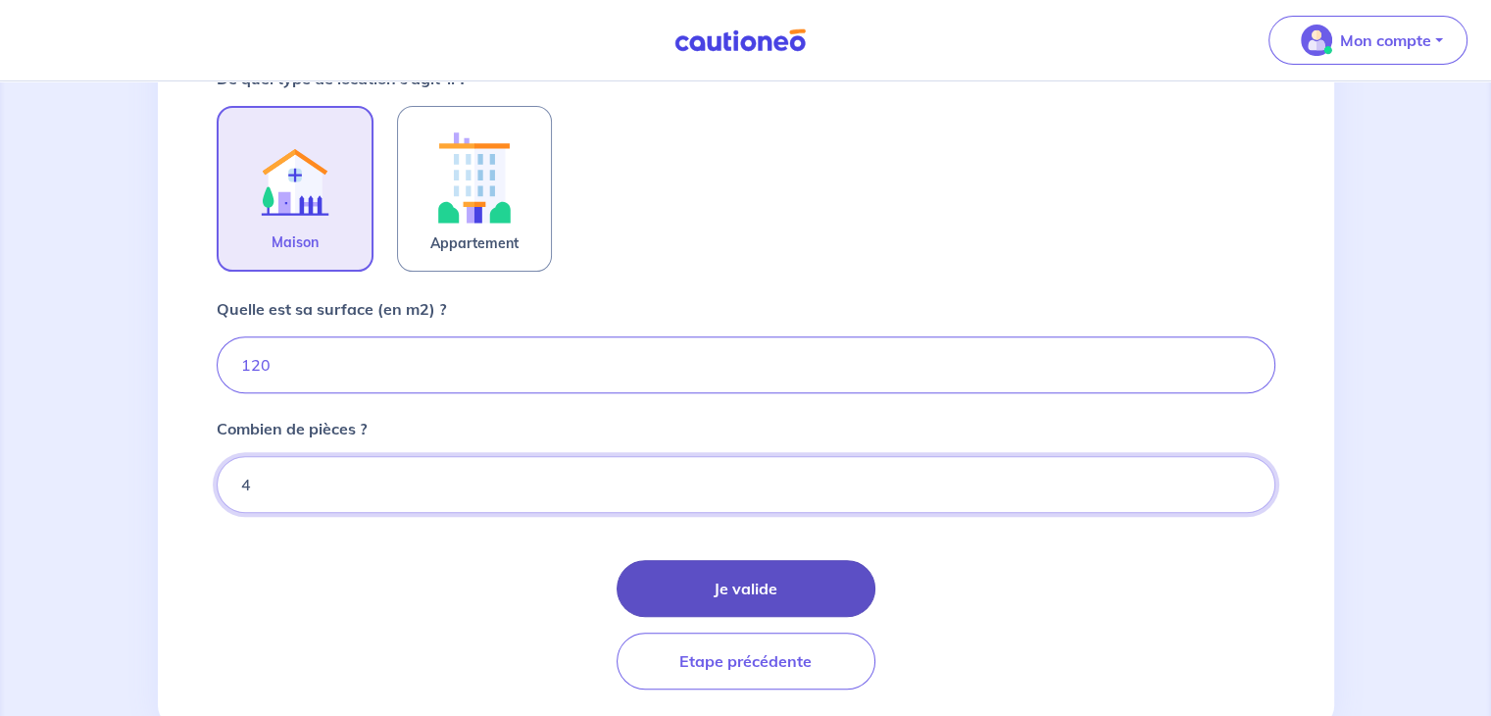
type input "4"
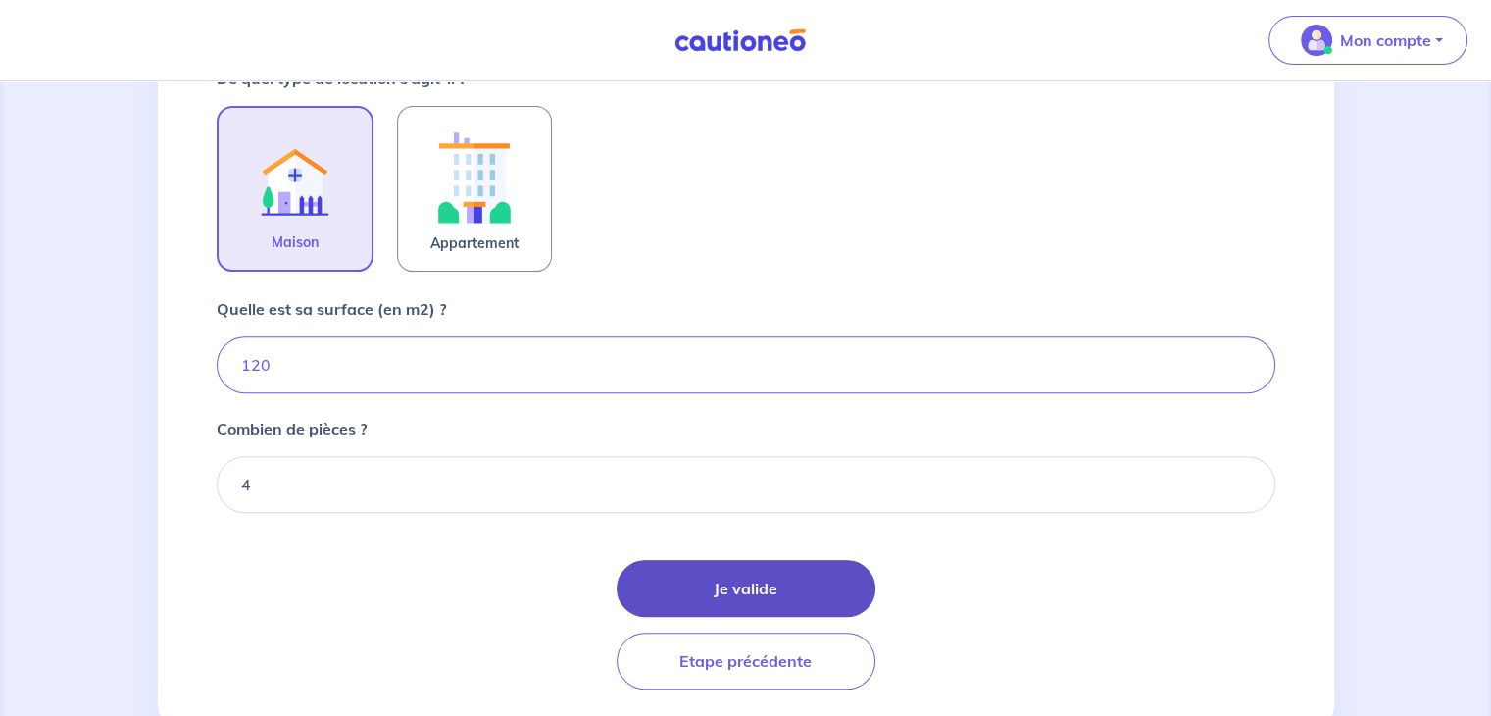
click at [744, 601] on button "Je valide" at bounding box center [746, 588] width 259 height 57
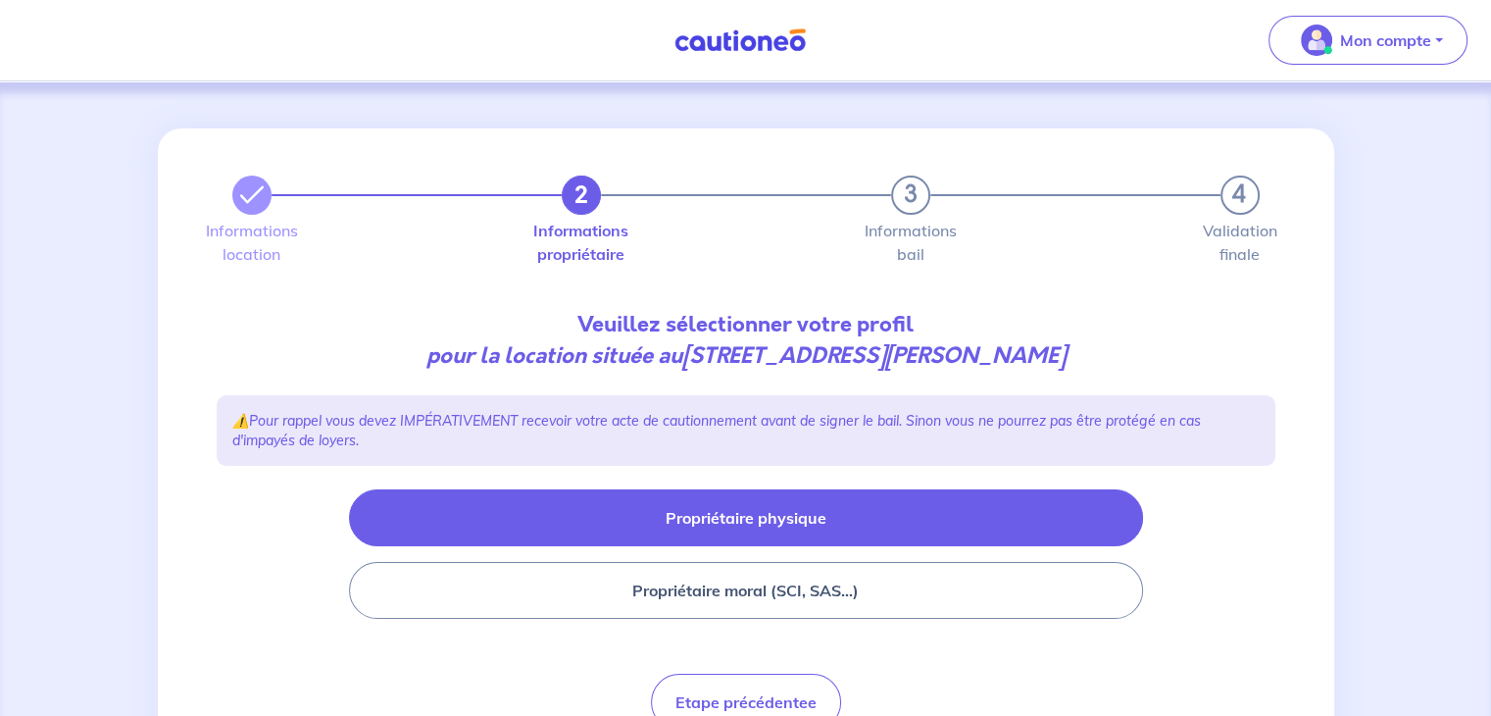
click at [800, 525] on button "Propriétaire physique" at bounding box center [746, 517] width 794 height 57
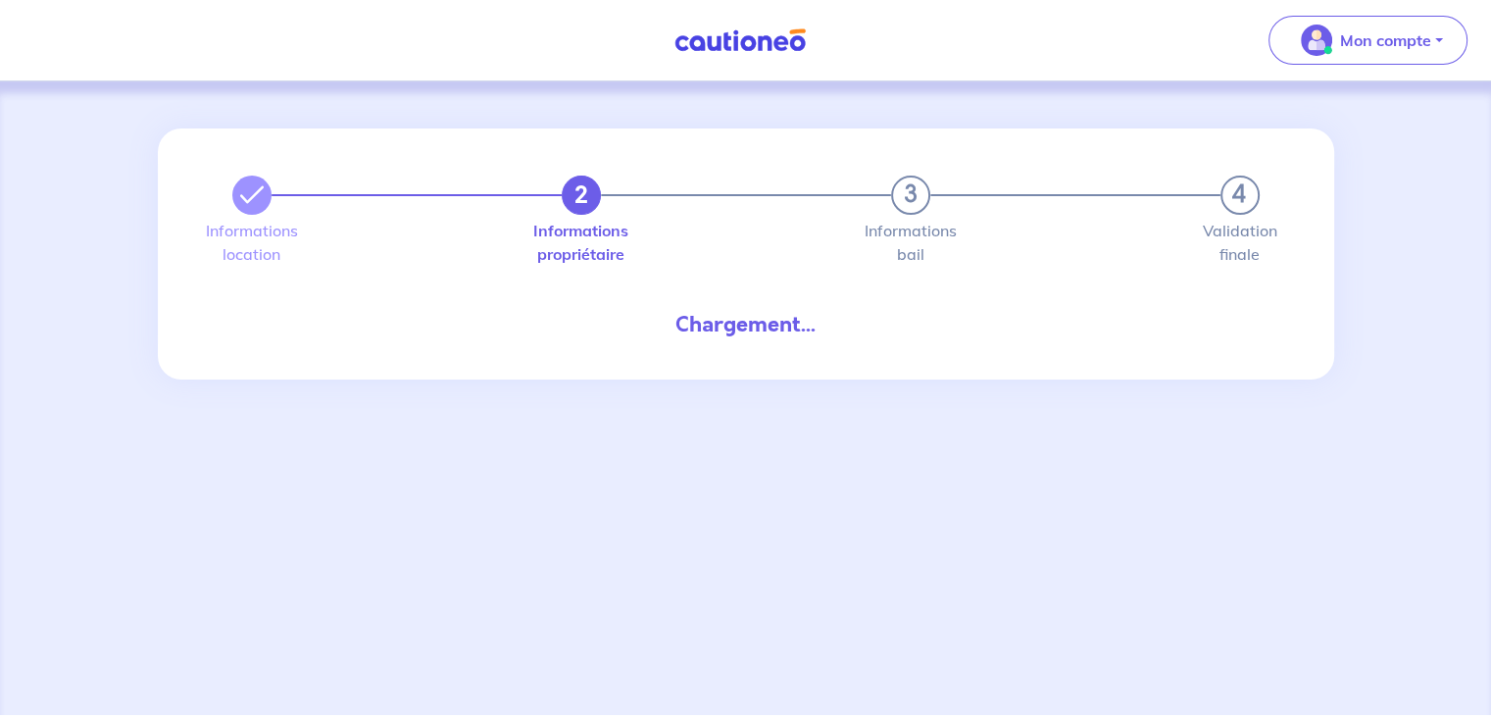
select select "FR"
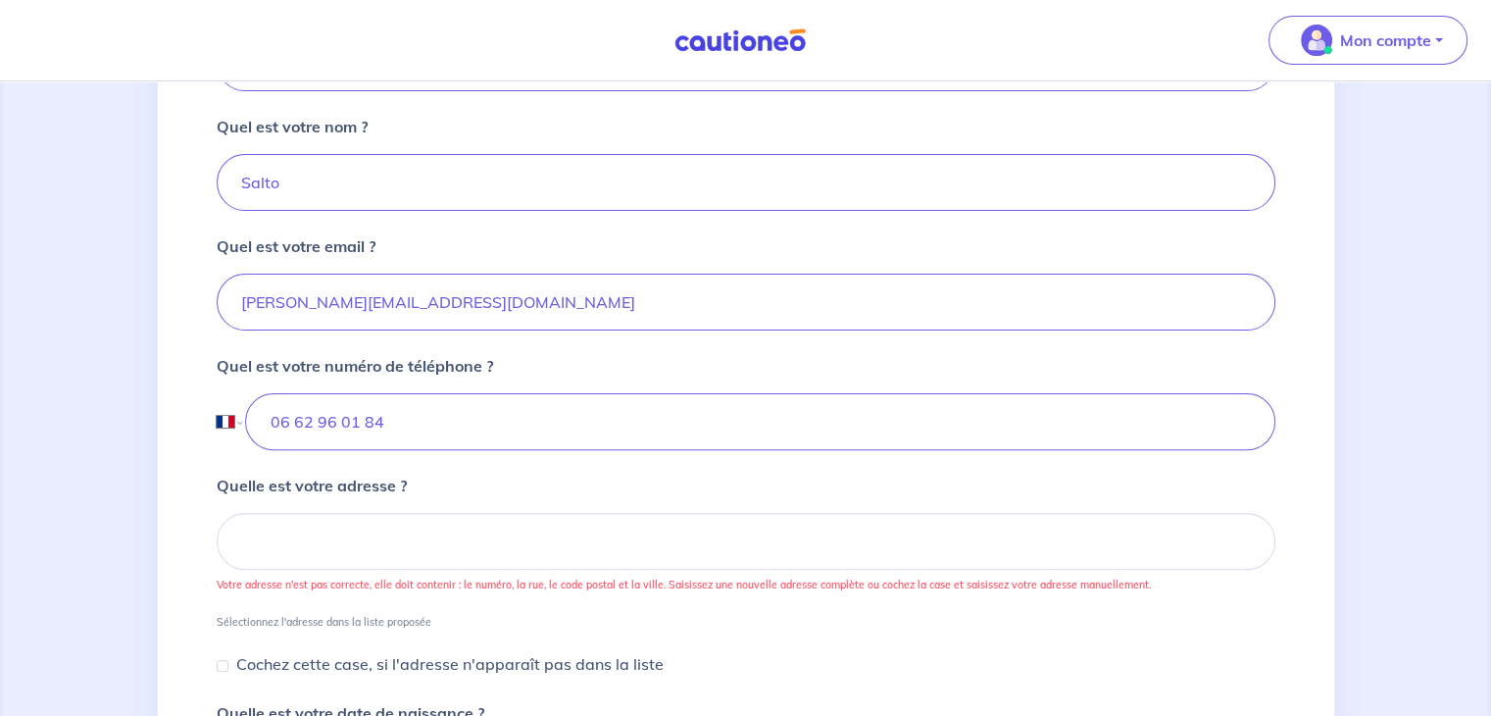
scroll to position [614, 0]
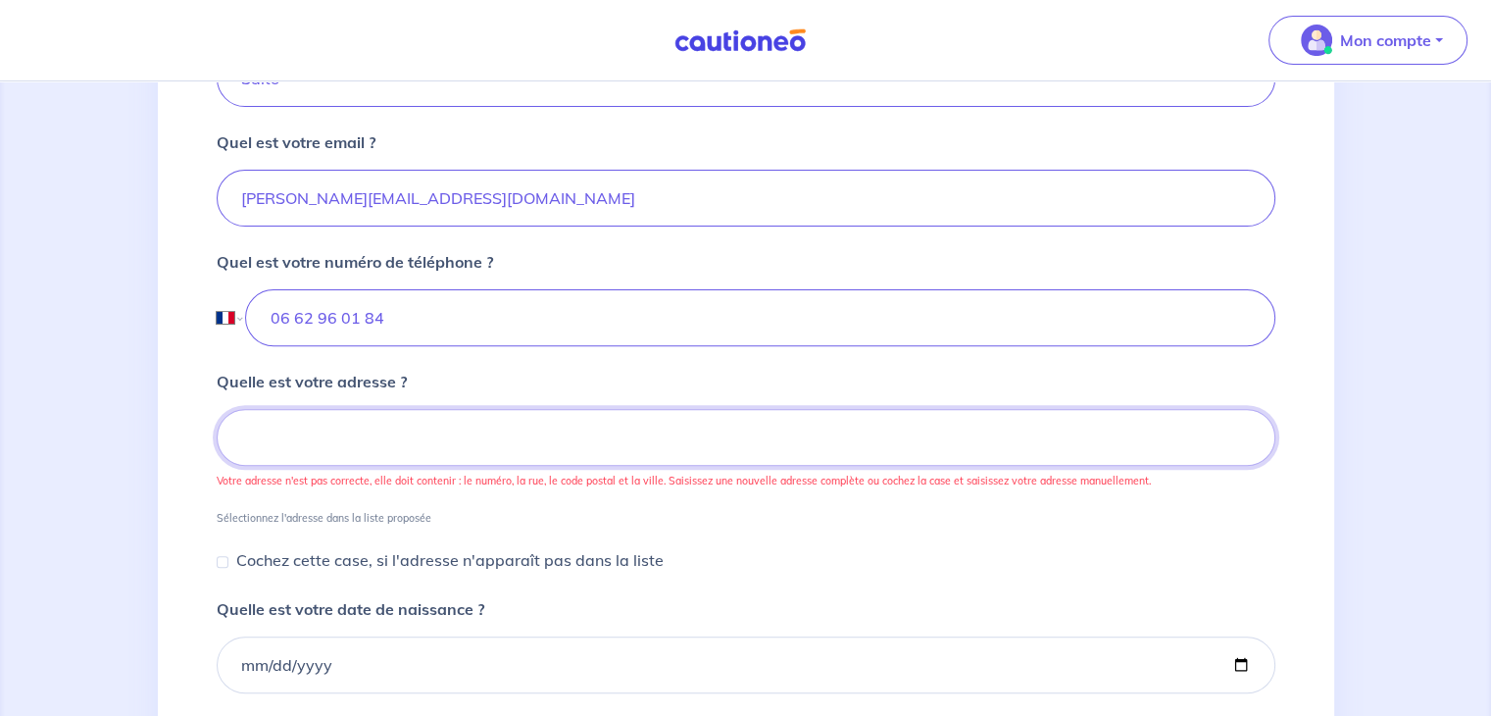
click at [408, 427] on input at bounding box center [746, 437] width 1059 height 57
type input "1192 ROUTE DE DREUILLES"
type input "06 62 96 01 84"
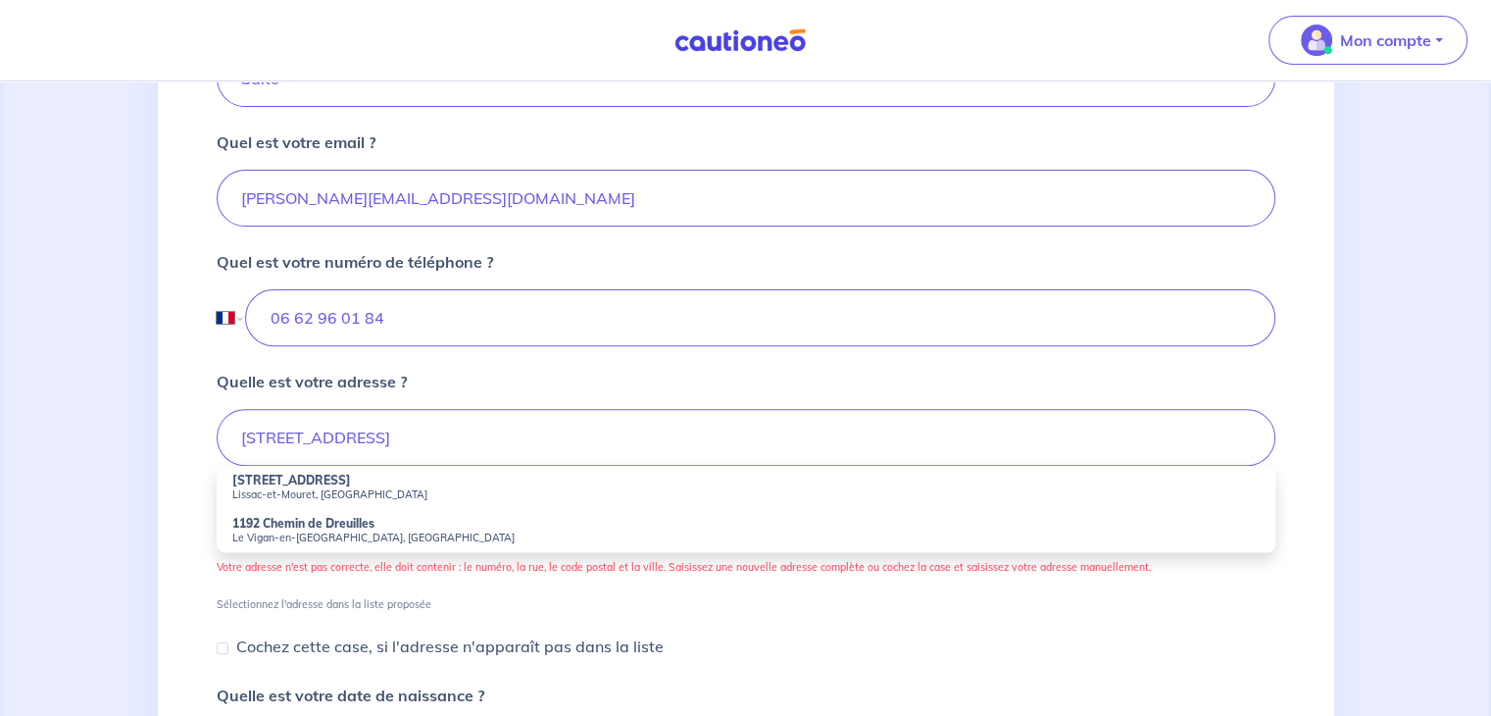
click at [355, 492] on small "Lissac-et-Mouret, France" at bounding box center [745, 494] width 1027 height 14
type input "1192 Route de Dreuilles, Lissac-et-Mouret, France"
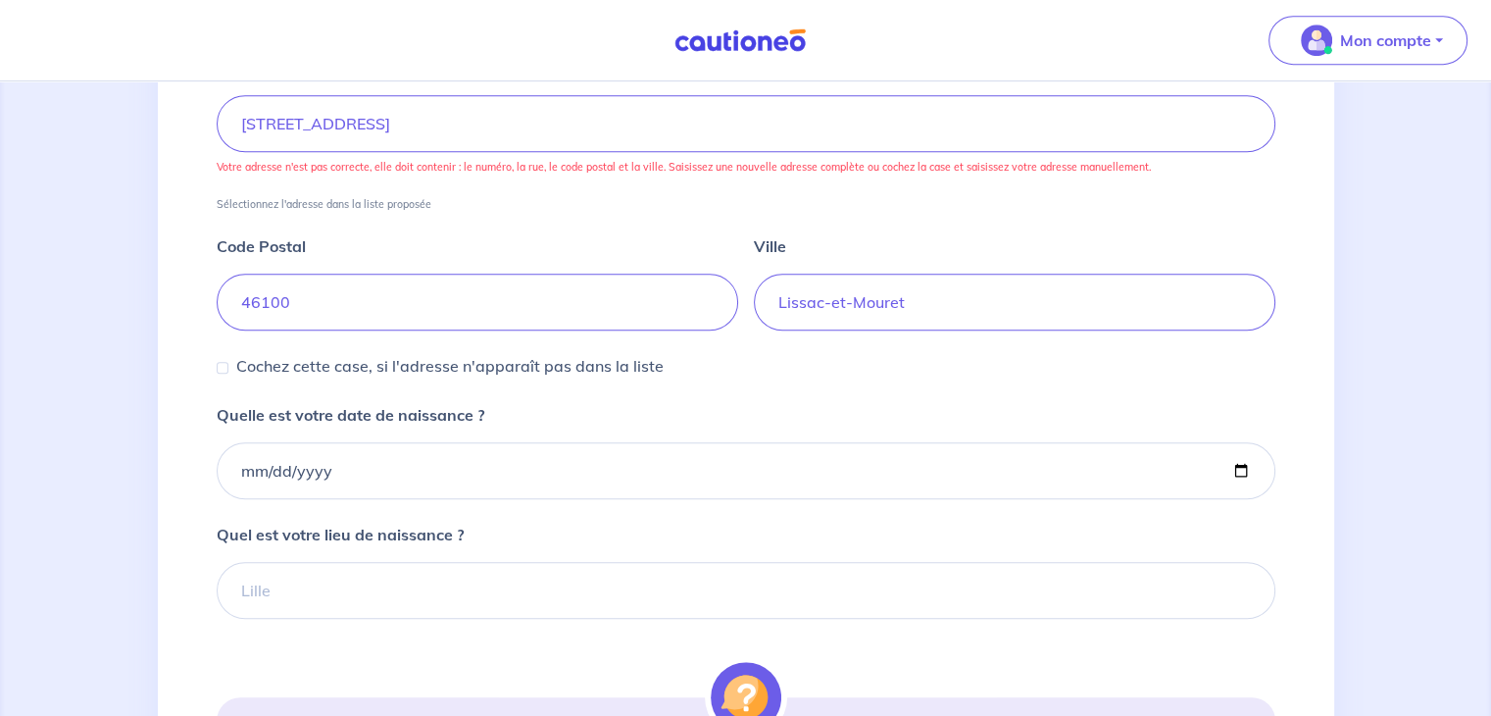
scroll to position [953, 0]
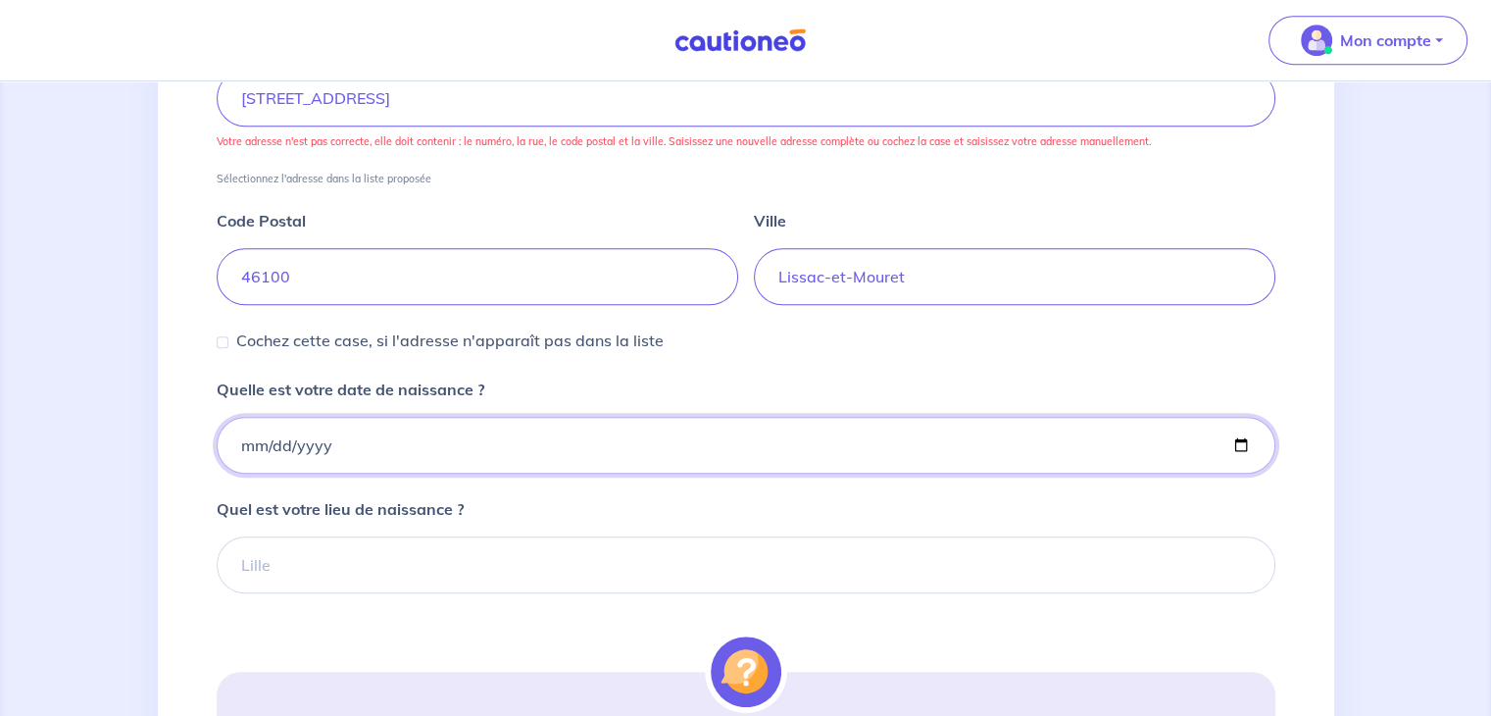
click at [406, 456] on input "Quelle est votre date de naissance ?" at bounding box center [746, 445] width 1059 height 57
type input "1976-05-19"
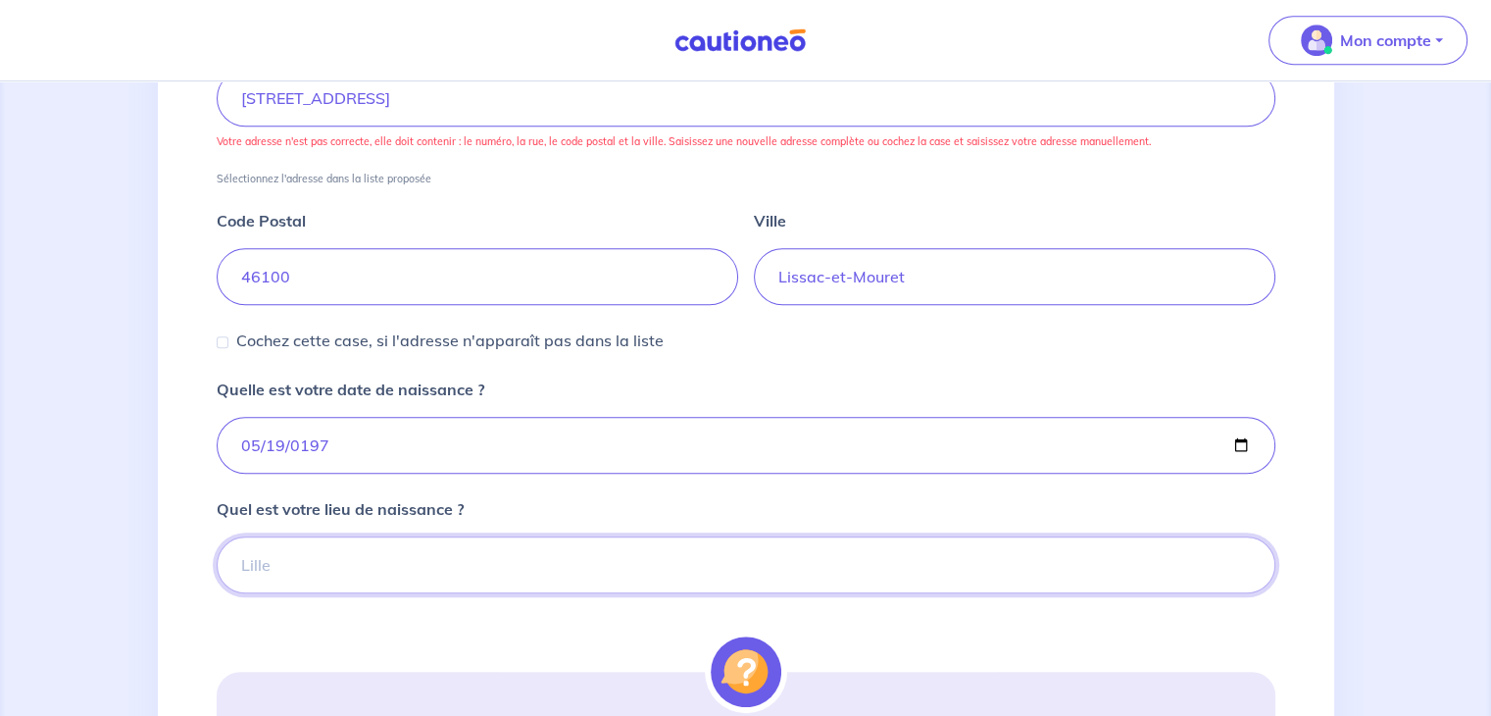
click at [305, 576] on input "Quel est votre lieu de naissance ?" at bounding box center [746, 564] width 1059 height 57
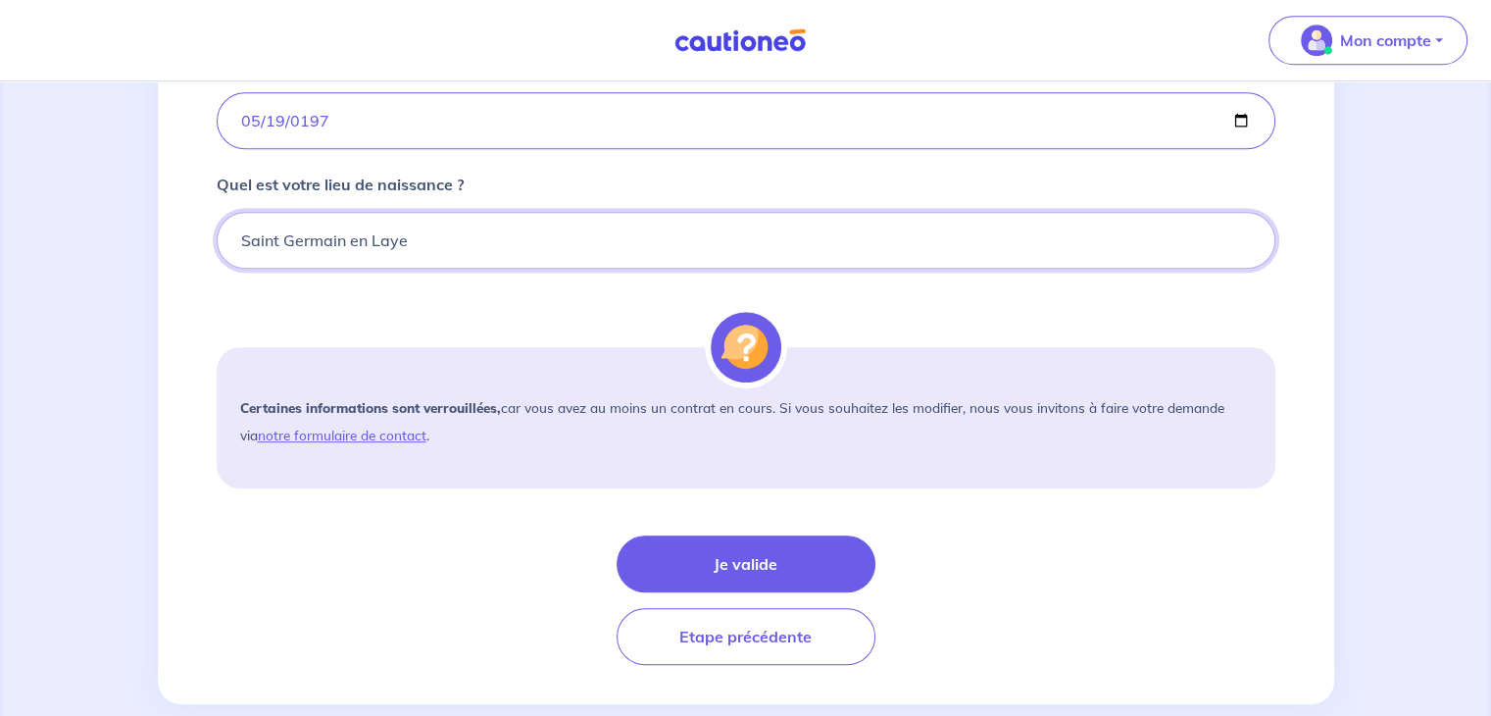
scroll to position [1309, 0]
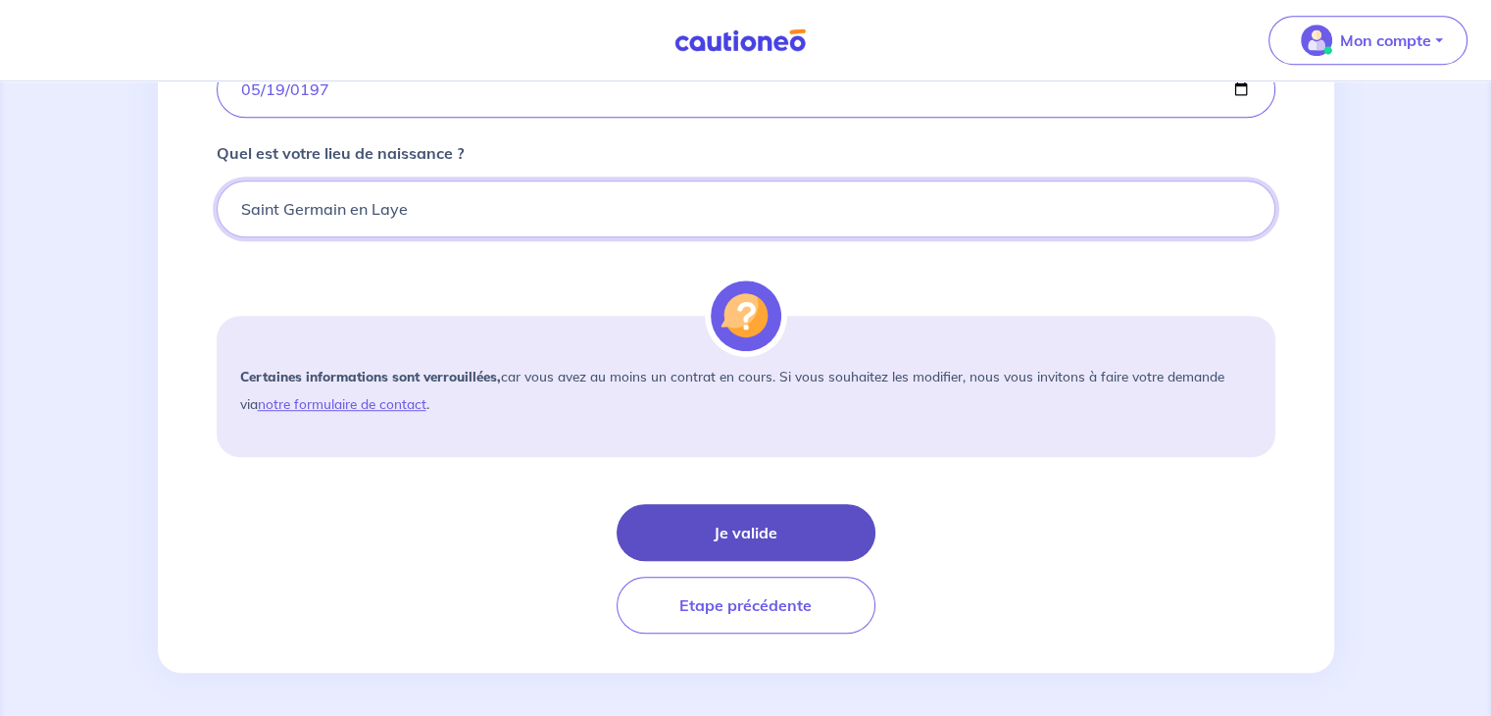
type input "Saint Germain en Laye"
click at [740, 547] on button "Je valide" at bounding box center [746, 532] width 259 height 57
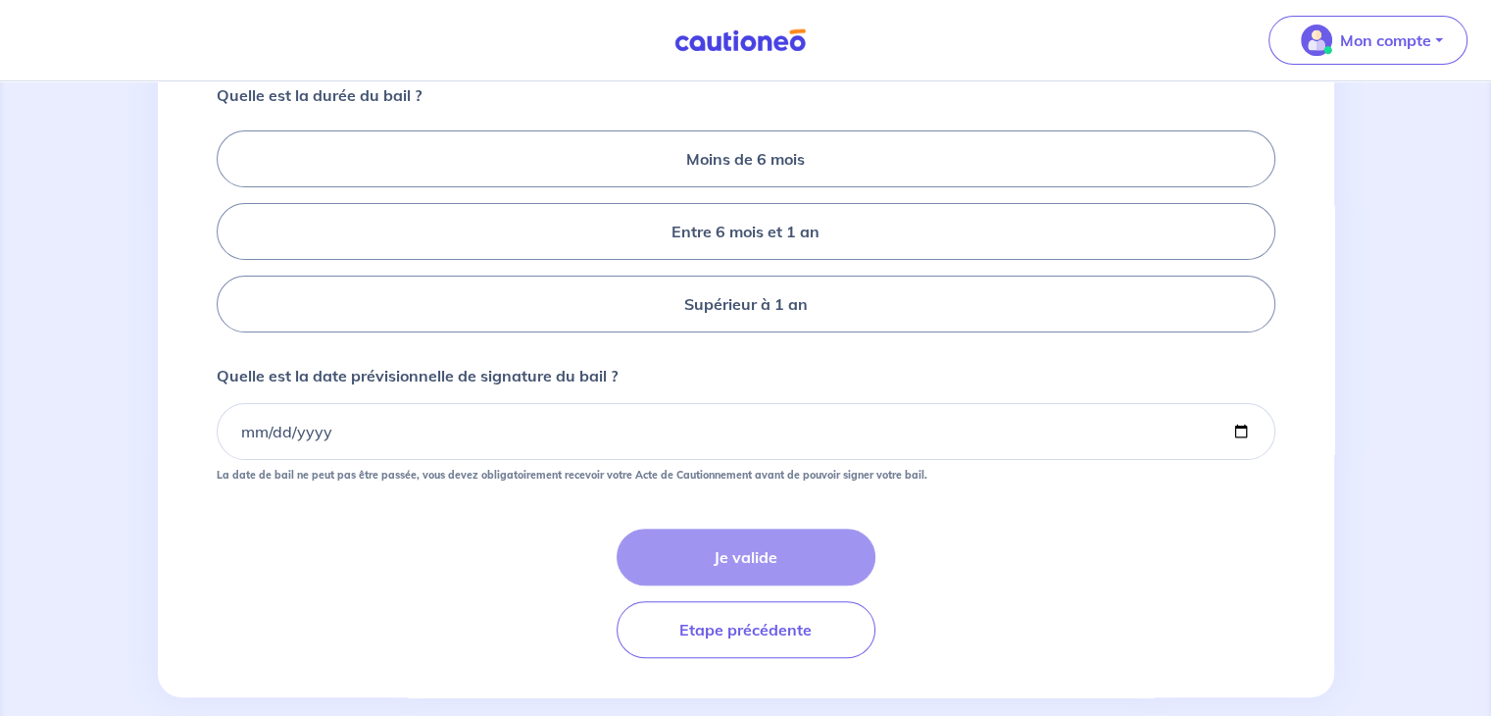
scroll to position [426, 0]
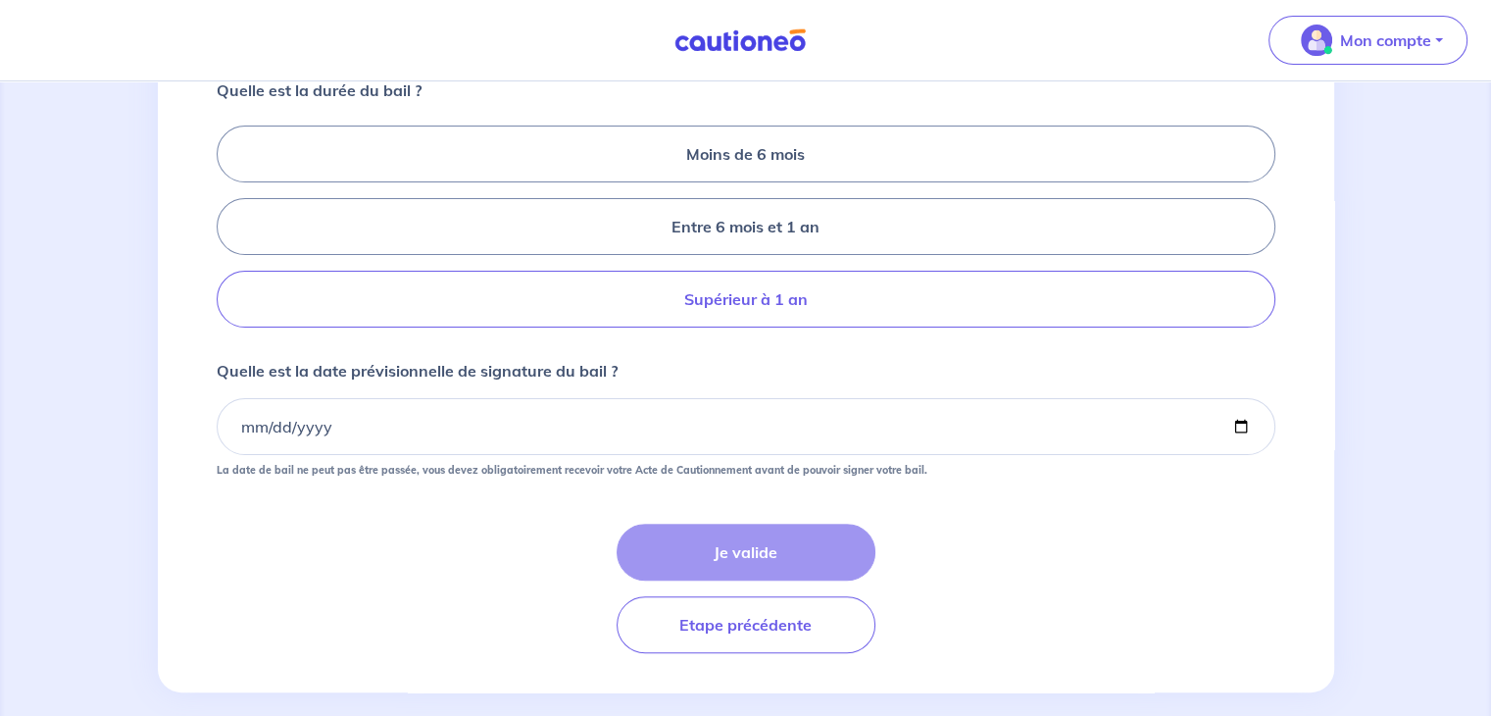
click at [876, 327] on label "Supérieur à 1 an" at bounding box center [746, 299] width 1059 height 57
click at [229, 233] on input "Supérieur à 1 an" at bounding box center [223, 227] width 13 height 13
radio input "true"
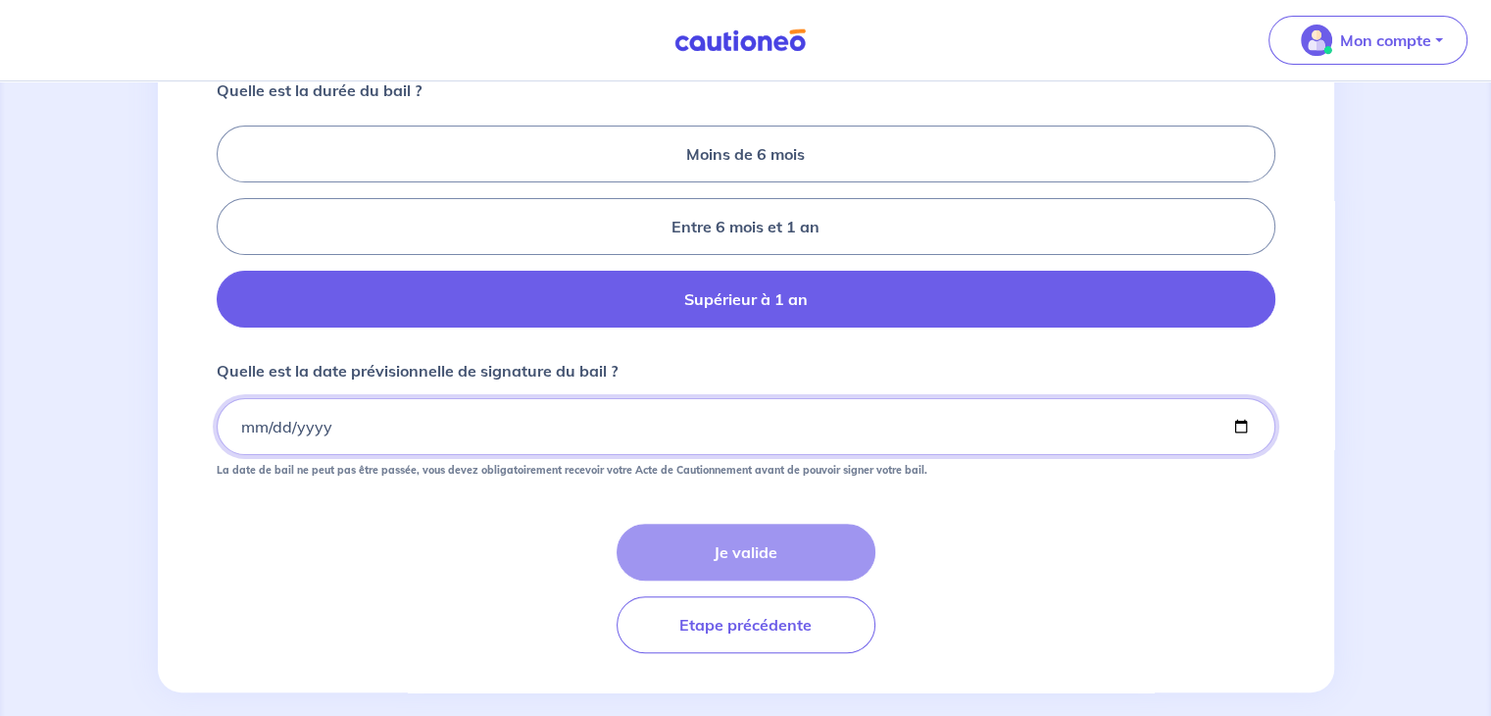
click at [234, 451] on input "Quelle est la date prévisionnelle de signature du bail ?" at bounding box center [746, 426] width 1059 height 57
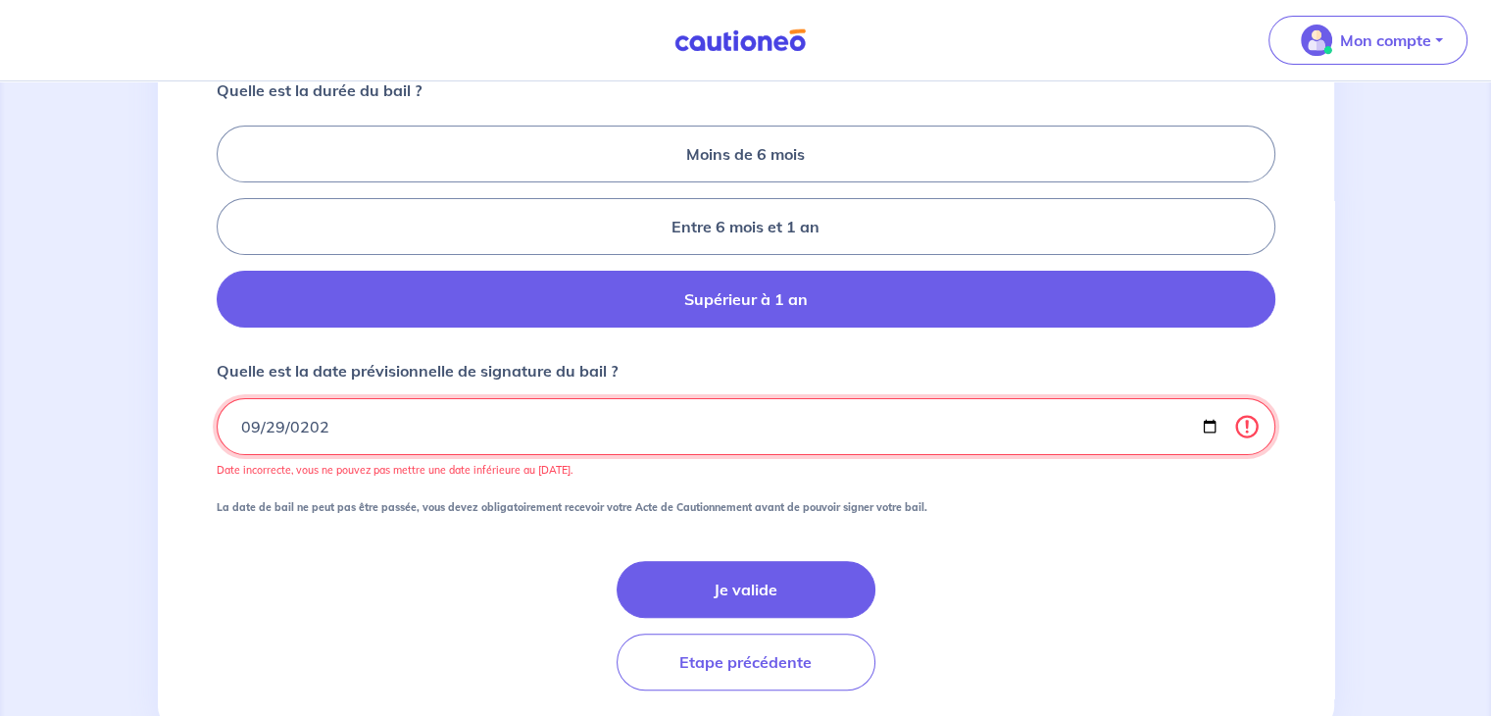
type input "2025-09-29"
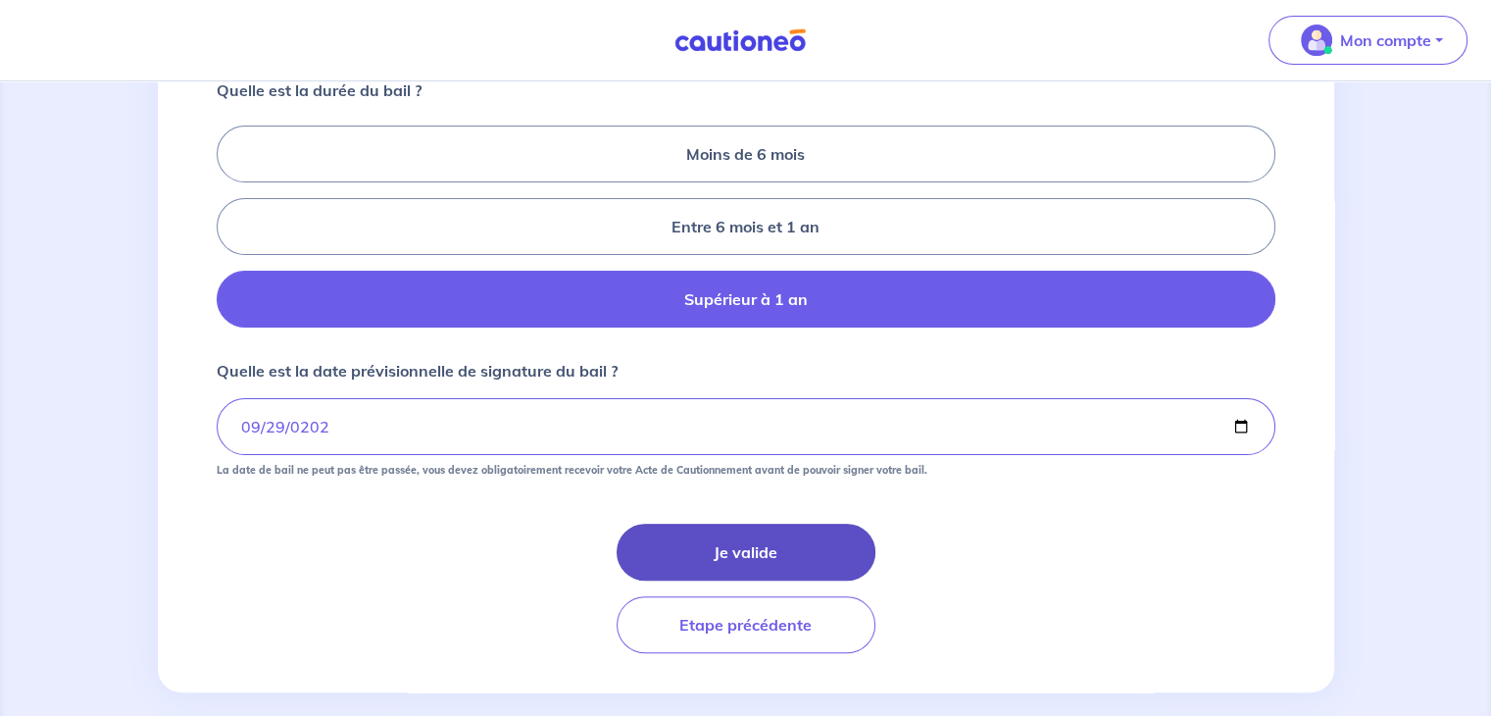
click at [710, 579] on button "Je valide" at bounding box center [746, 552] width 259 height 57
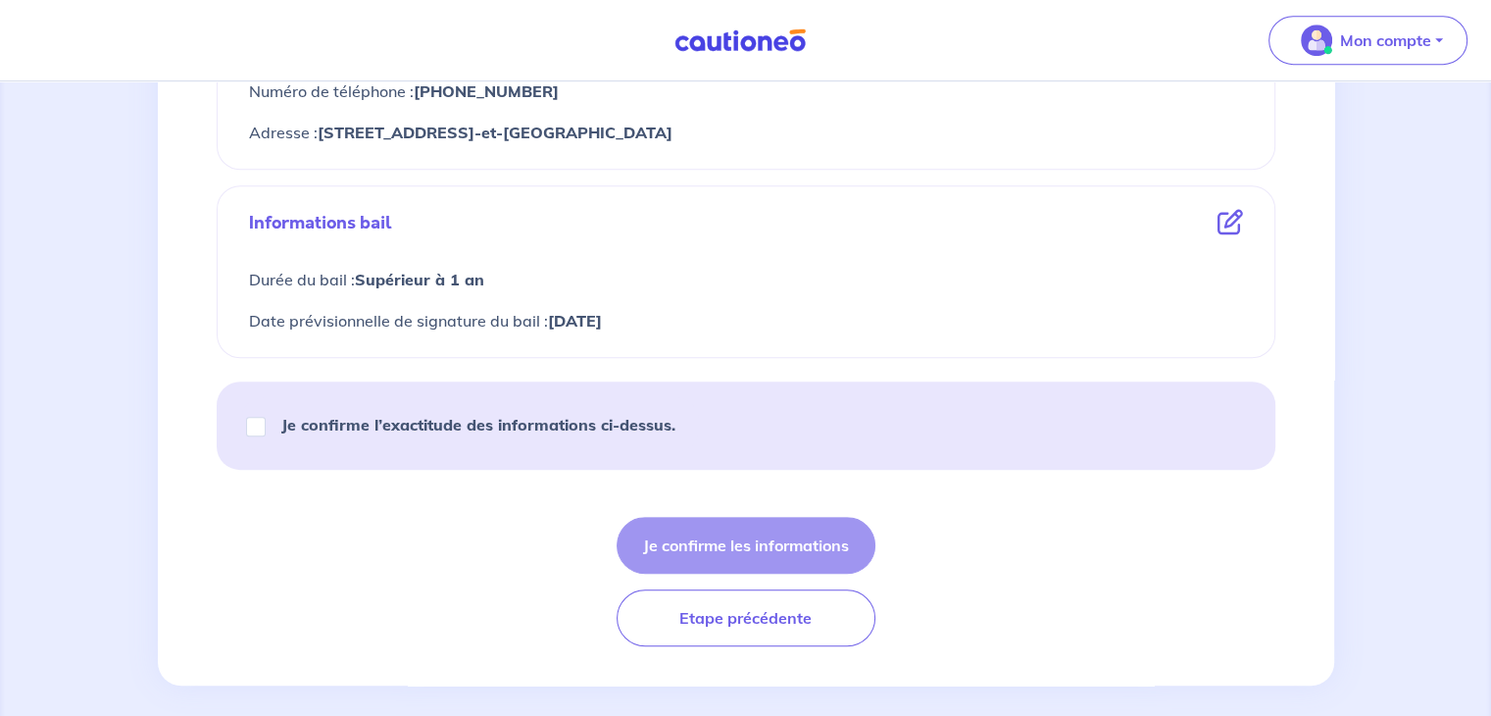
scroll to position [1008, 0]
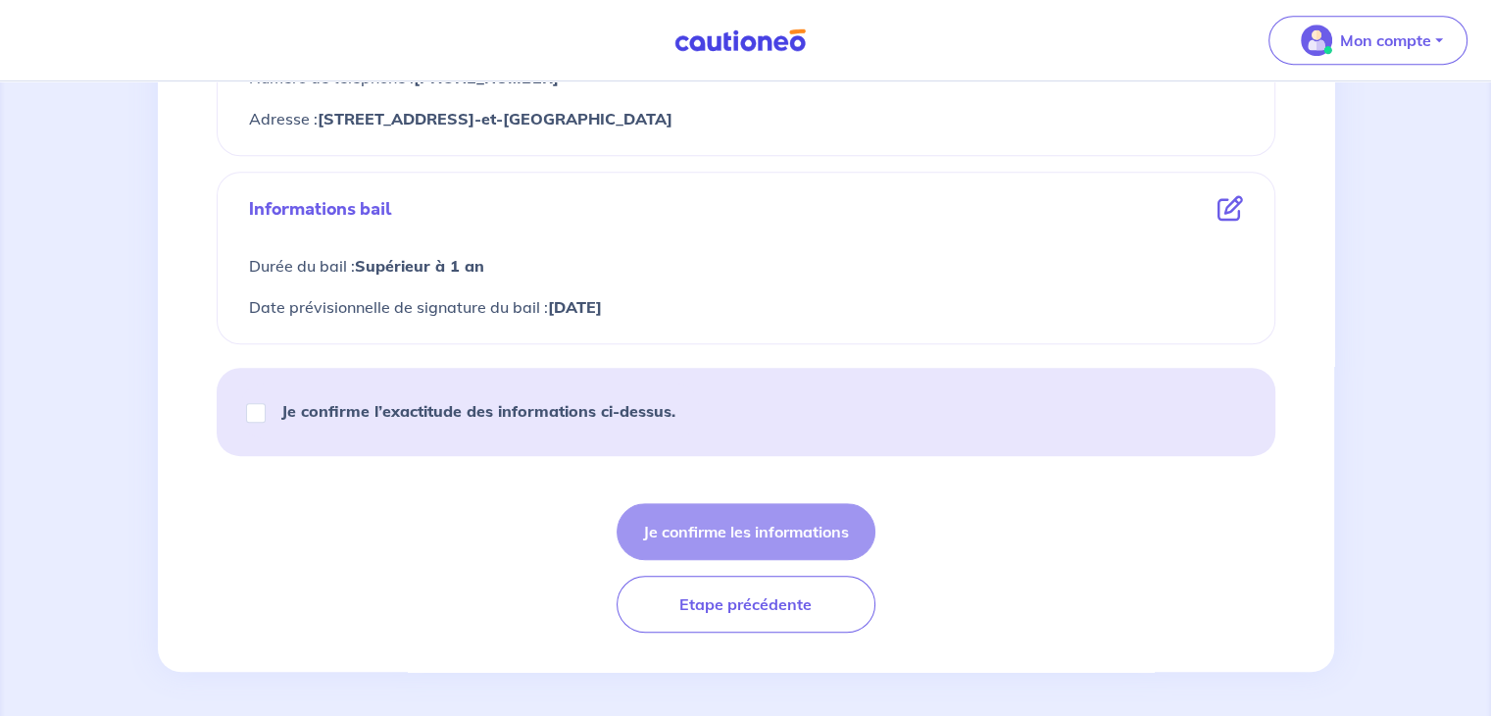
click at [768, 531] on div "Je confirme les informations Etape précédente" at bounding box center [746, 567] width 1059 height 129
click at [255, 407] on input "Je confirme l’exactitude des informations ci-dessus." at bounding box center [256, 413] width 20 height 20
checkbox input "true"
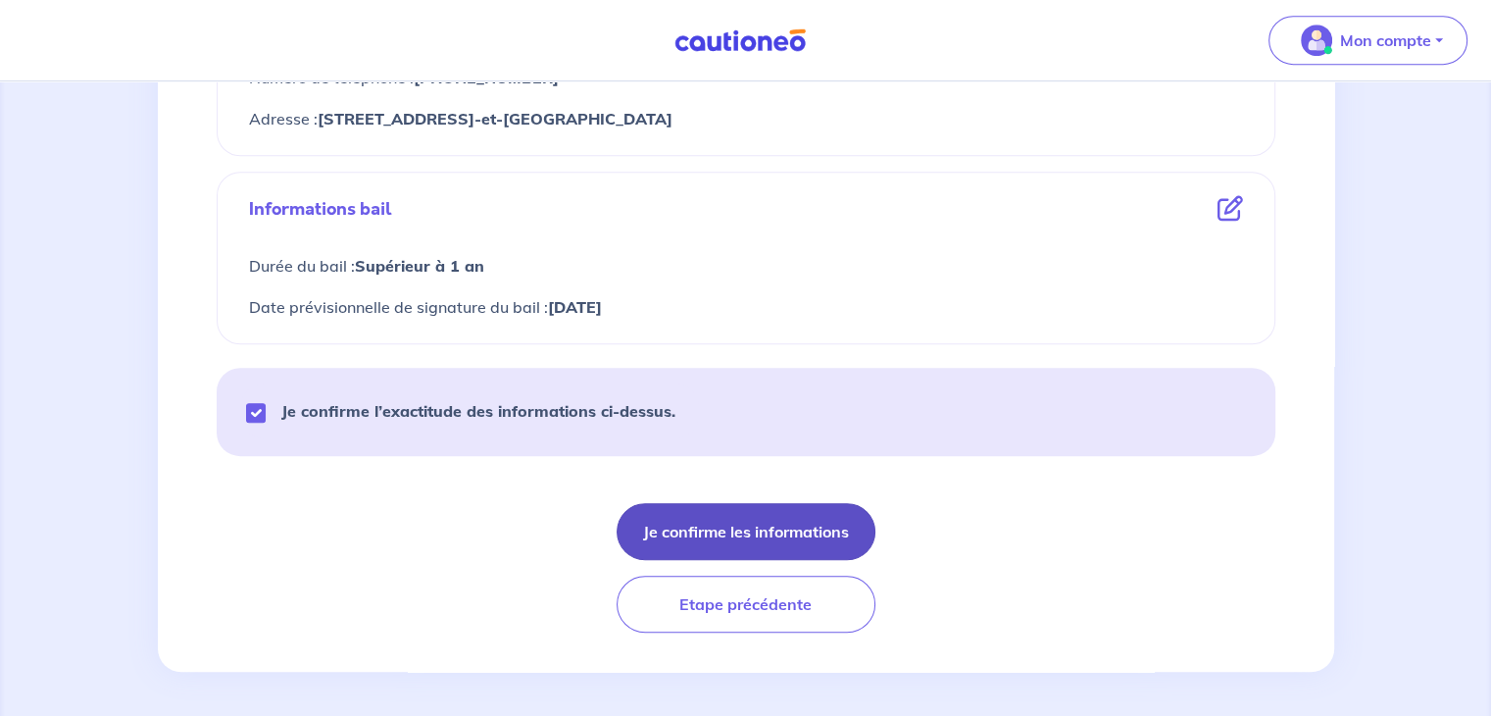
click at [735, 520] on button "Je confirme les informations" at bounding box center [746, 531] width 259 height 57
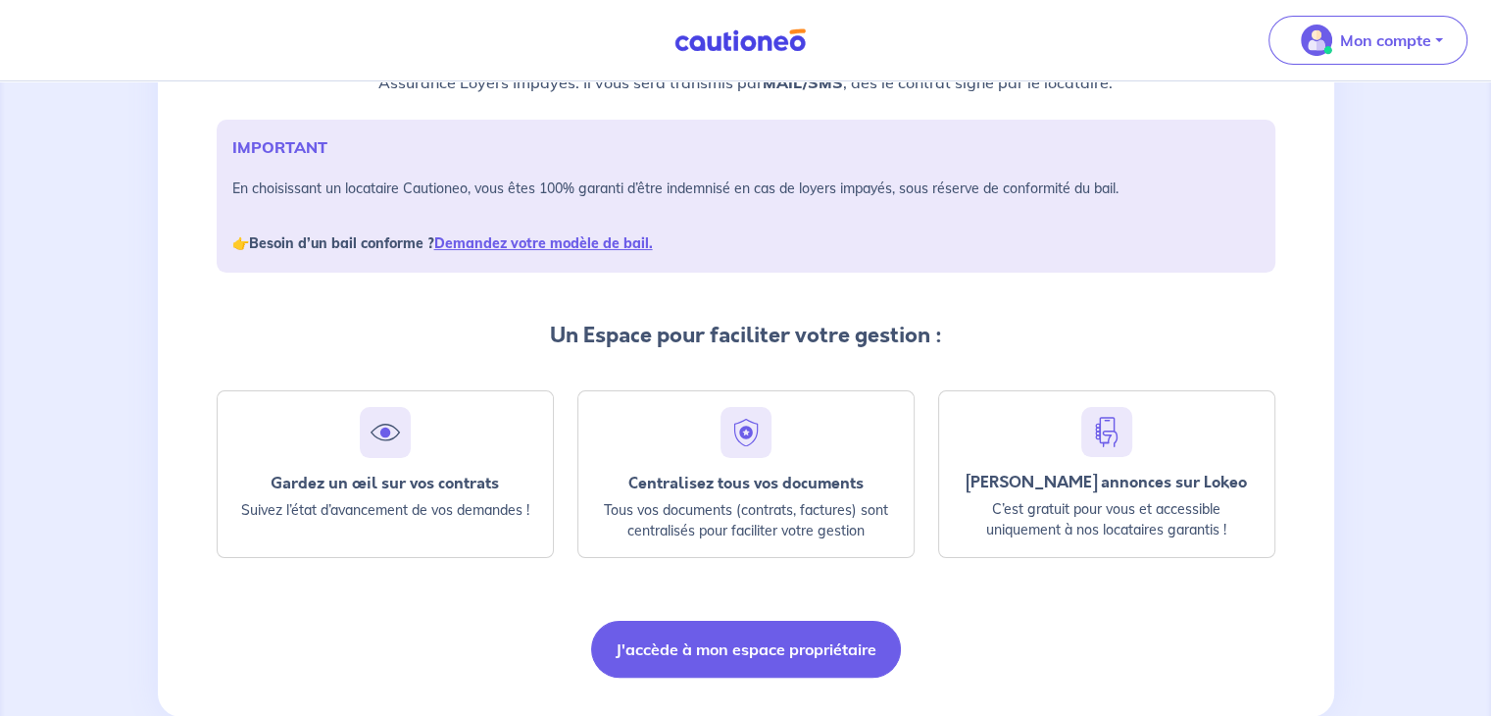
scroll to position [303, 0]
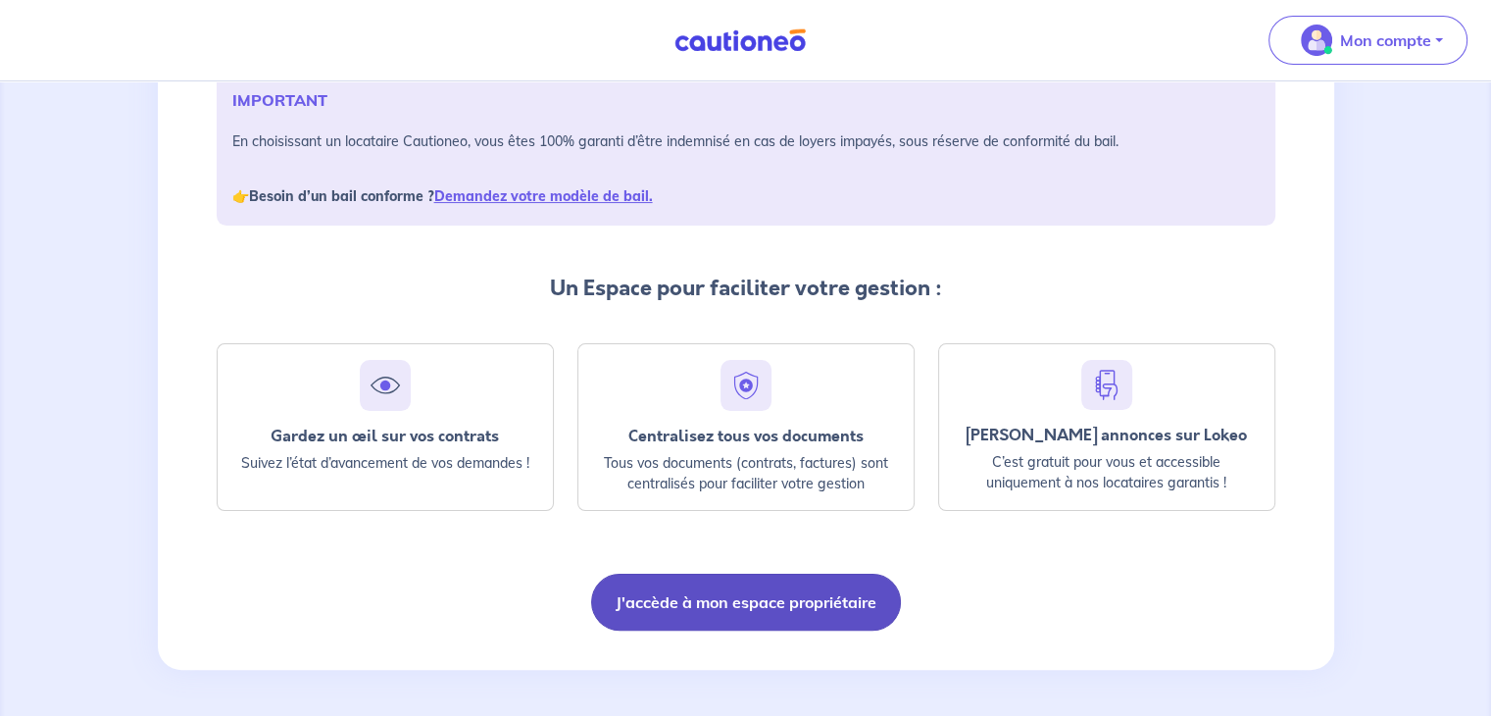
click at [809, 593] on button "J'accède à mon espace propriétaire" at bounding box center [746, 602] width 310 height 57
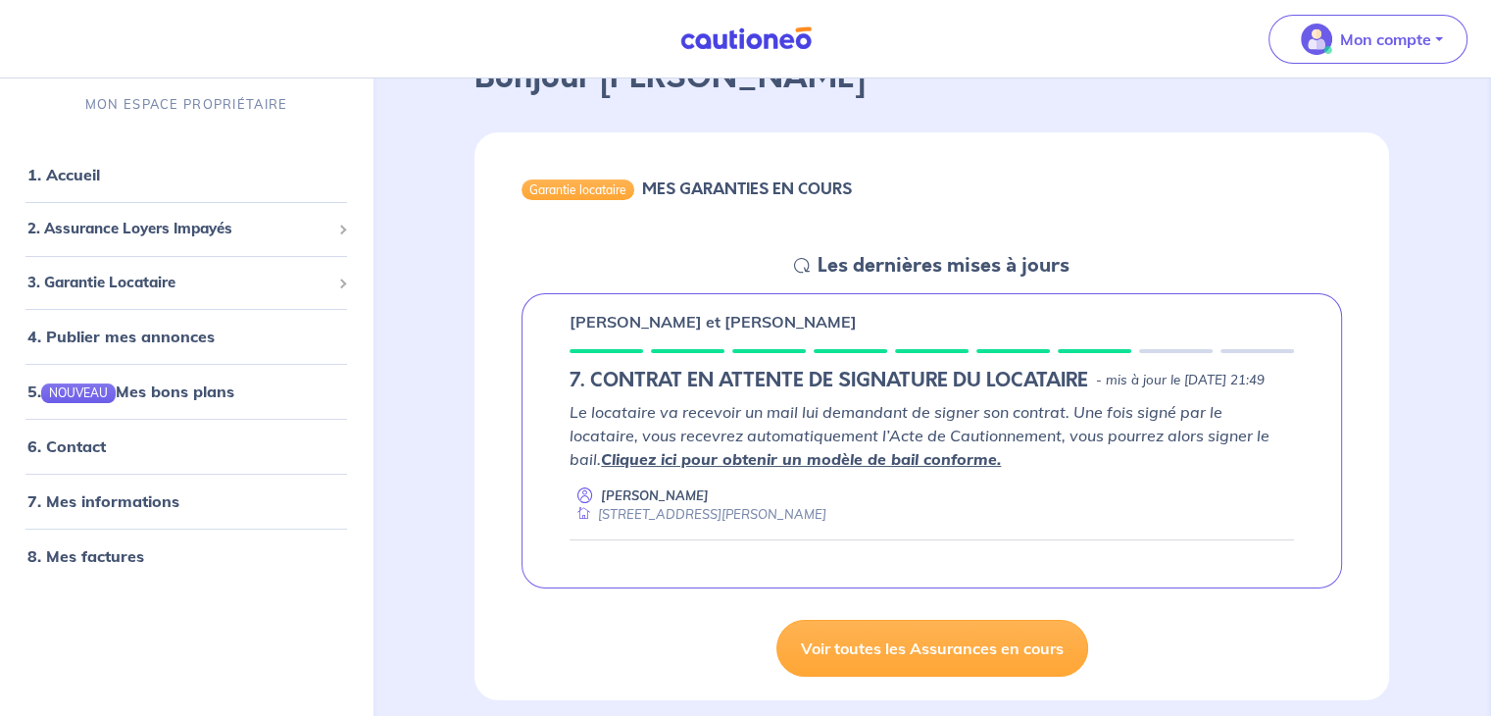
scroll to position [209, 0]
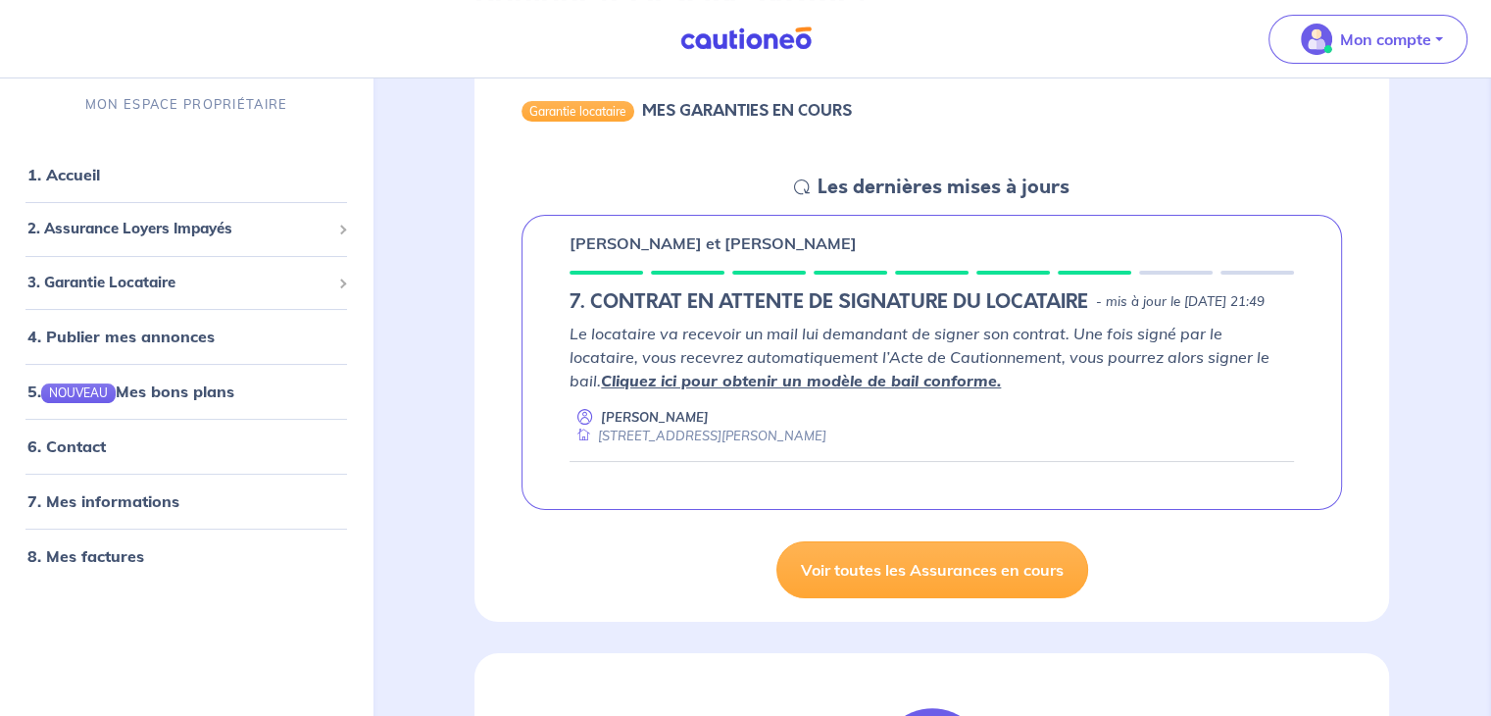
click at [783, 390] on link "Cliquez ici pour obtenir un modèle de bail conforme." at bounding box center [801, 381] width 400 height 20
